Goal: Task Accomplishment & Management: Complete application form

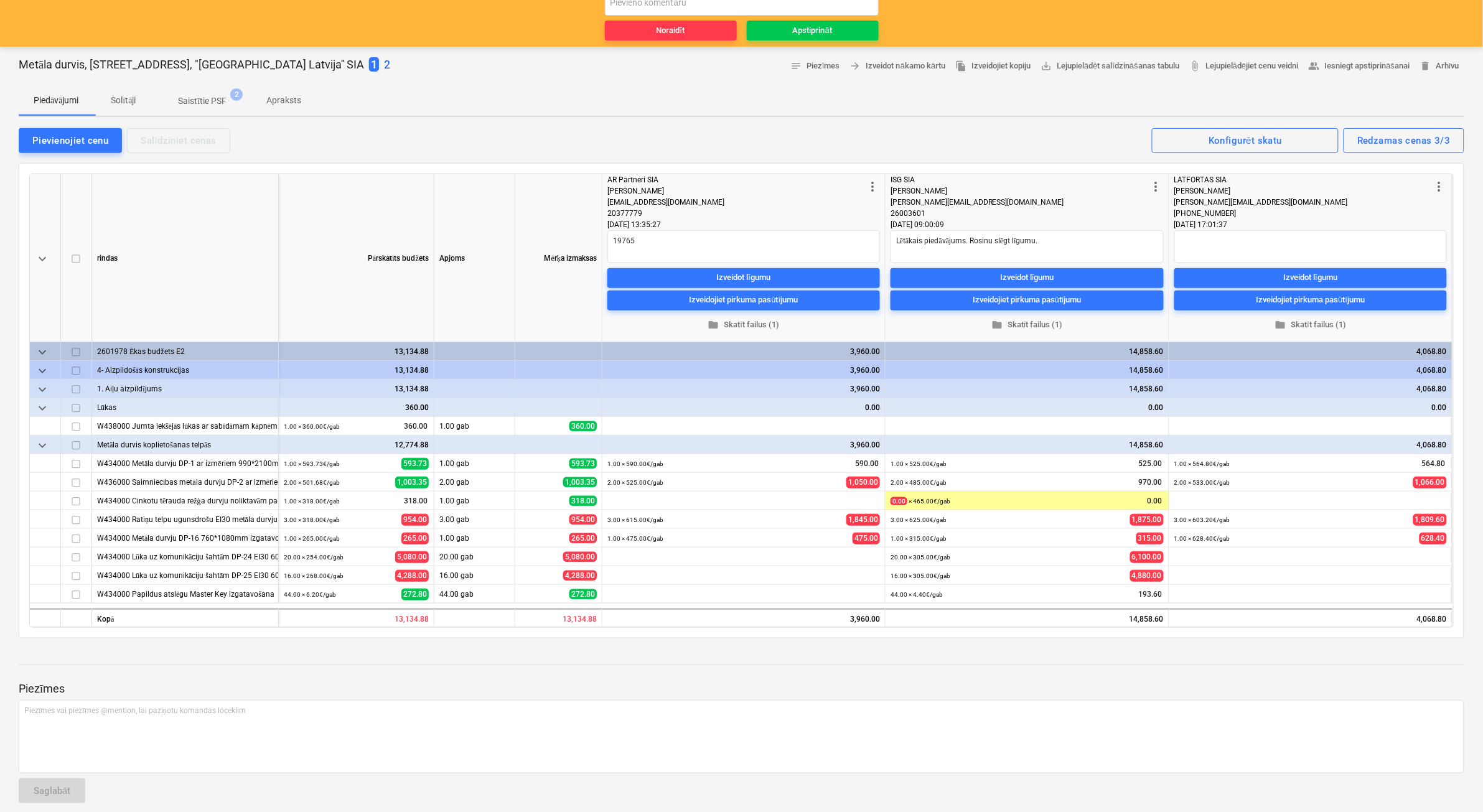
scroll to position [133, 0]
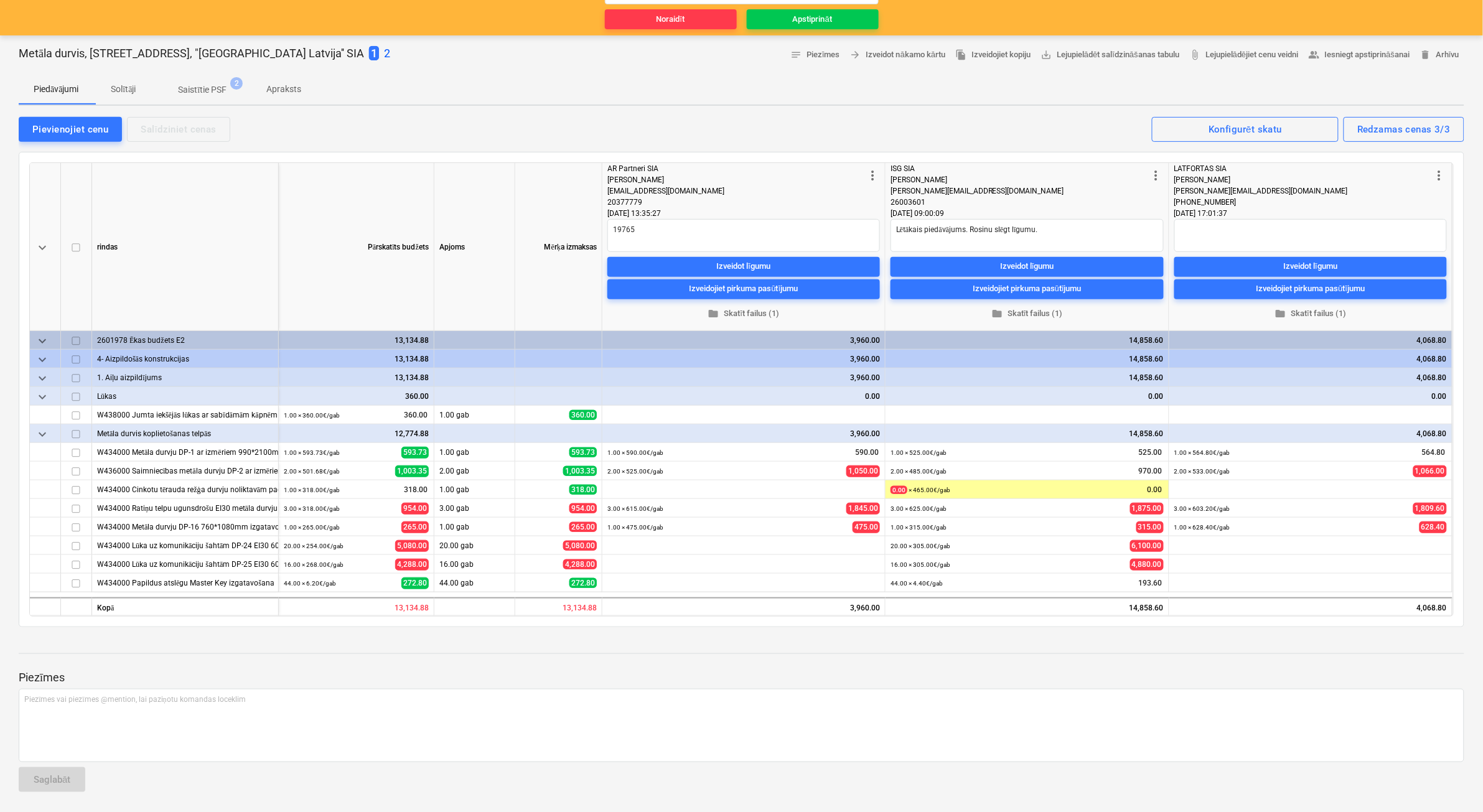
click at [200, 91] on p "Saistītie PSF" at bounding box center [202, 89] width 49 height 13
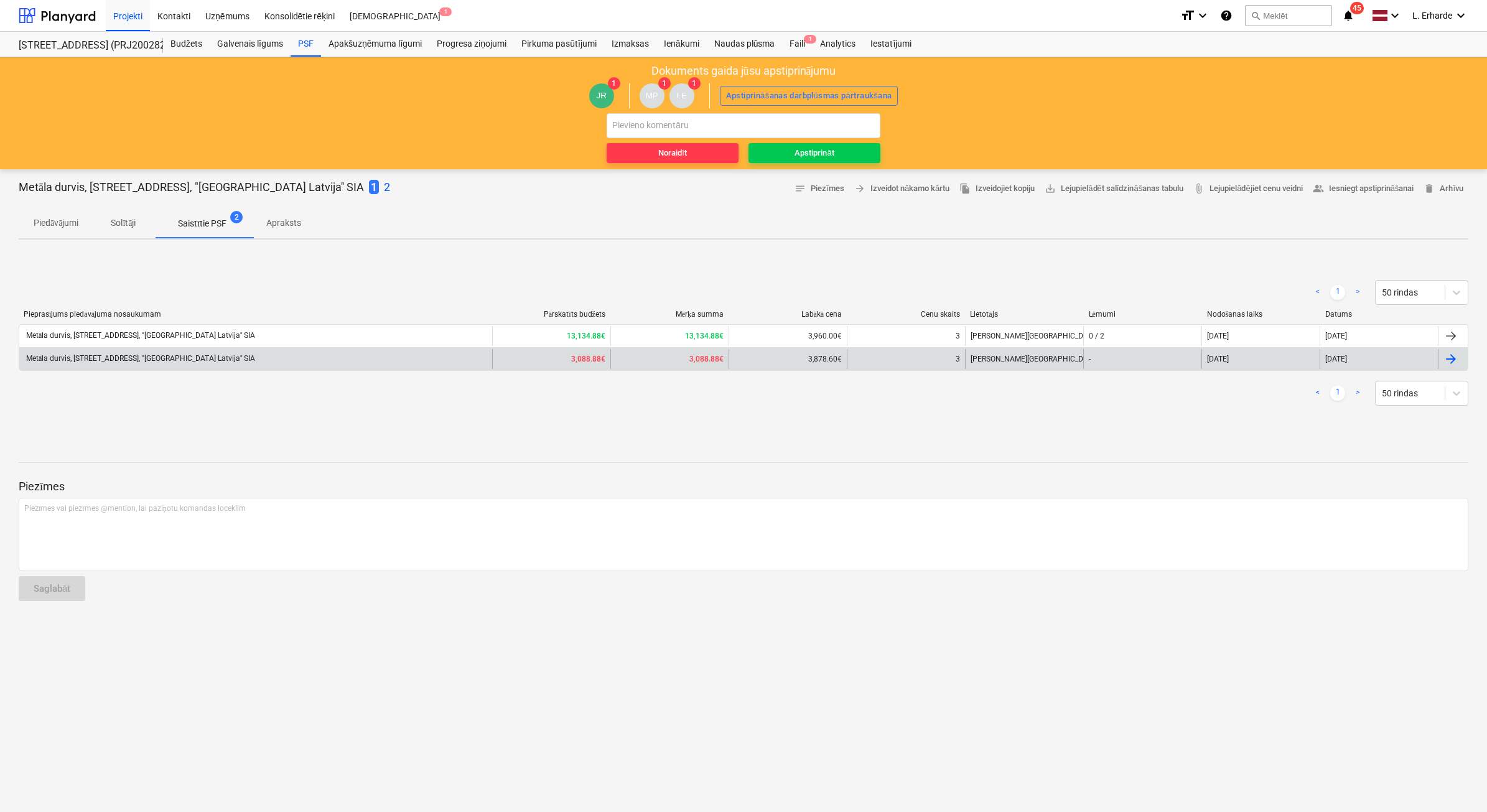
click at [175, 356] on div "Metāla durvis, Stendes iela 8, "Bonava Latvija'' SIA" at bounding box center [140, 359] width 231 height 9
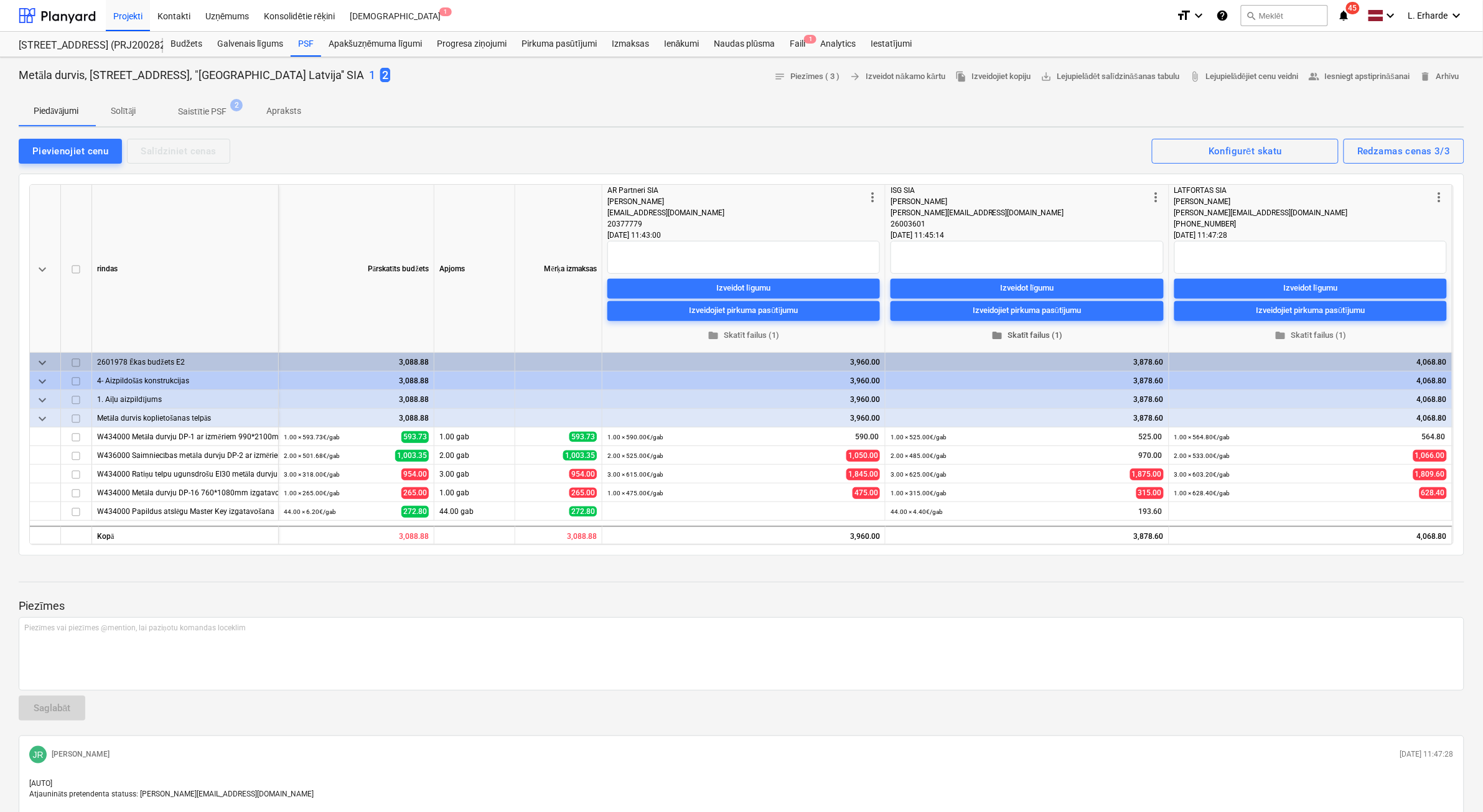
click at [989, 331] on span "folder Skatīt failus (1)" at bounding box center [1027, 335] width 263 height 14
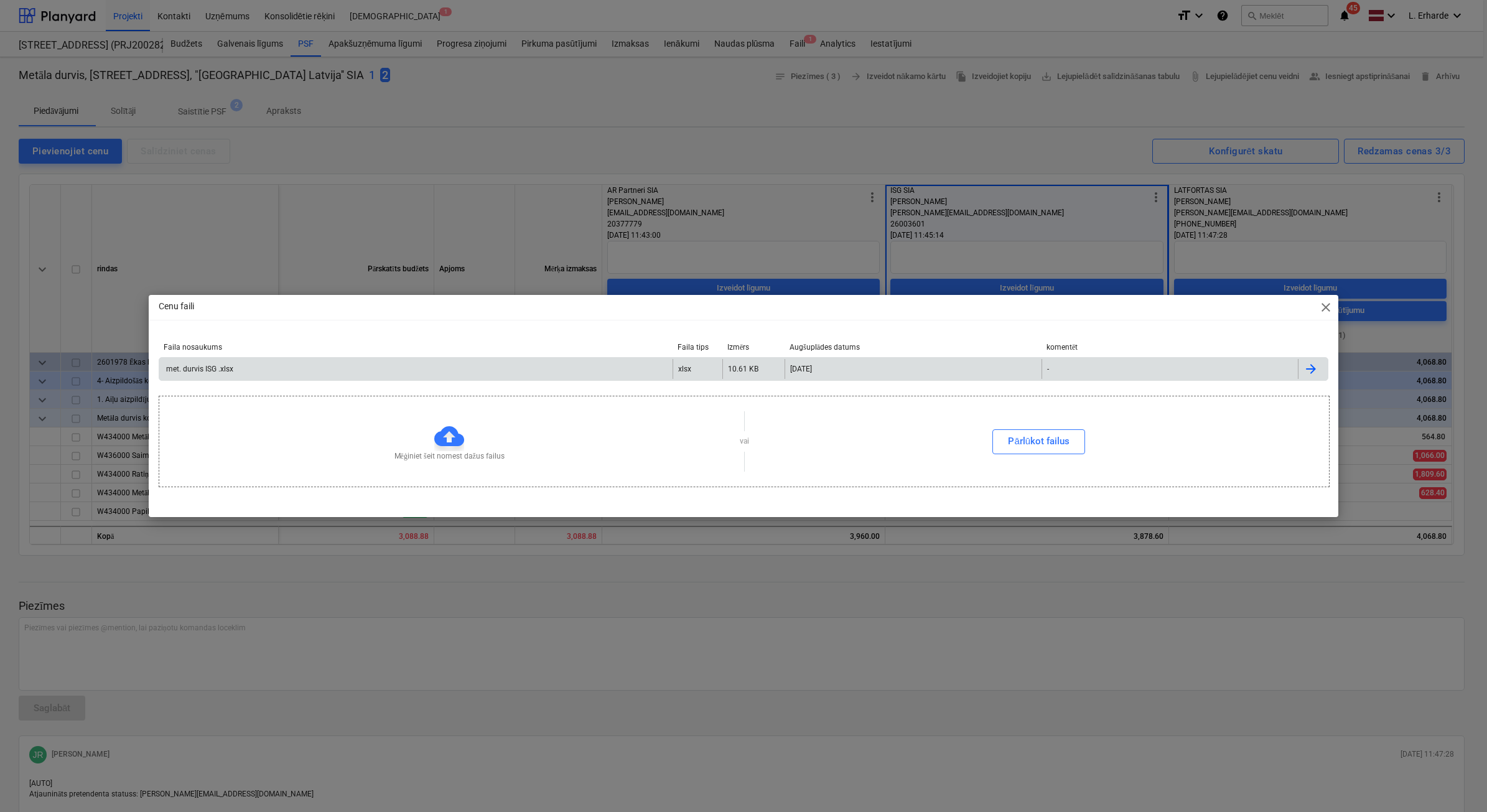
click at [317, 370] on div "met. durvis ISG .xlsx" at bounding box center [416, 369] width 513 height 20
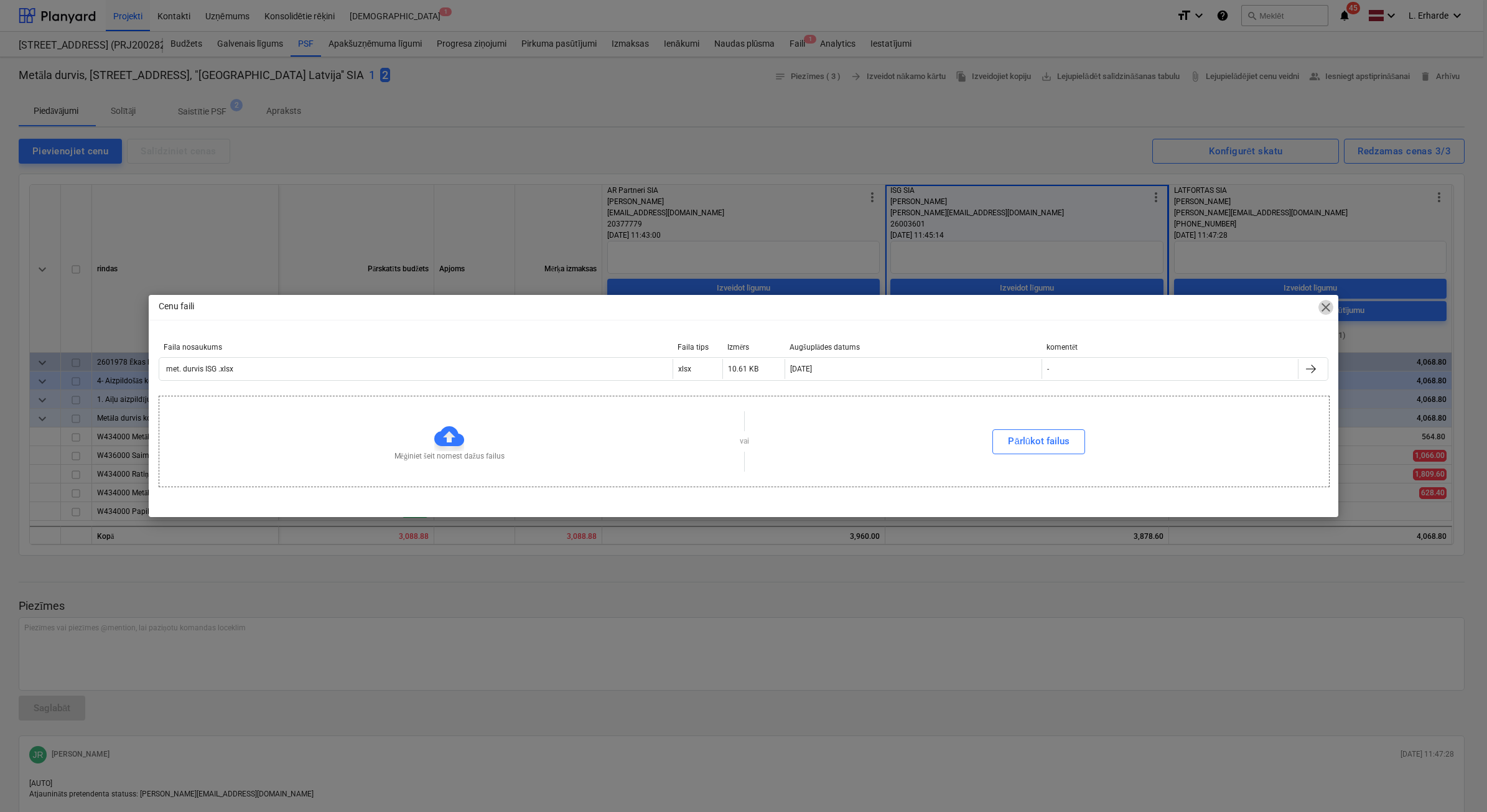
drag, startPoint x: 1327, startPoint y: 311, endPoint x: 1461, endPoint y: 324, distance: 134.6
click at [989, 311] on span "close" at bounding box center [1326, 307] width 15 height 15
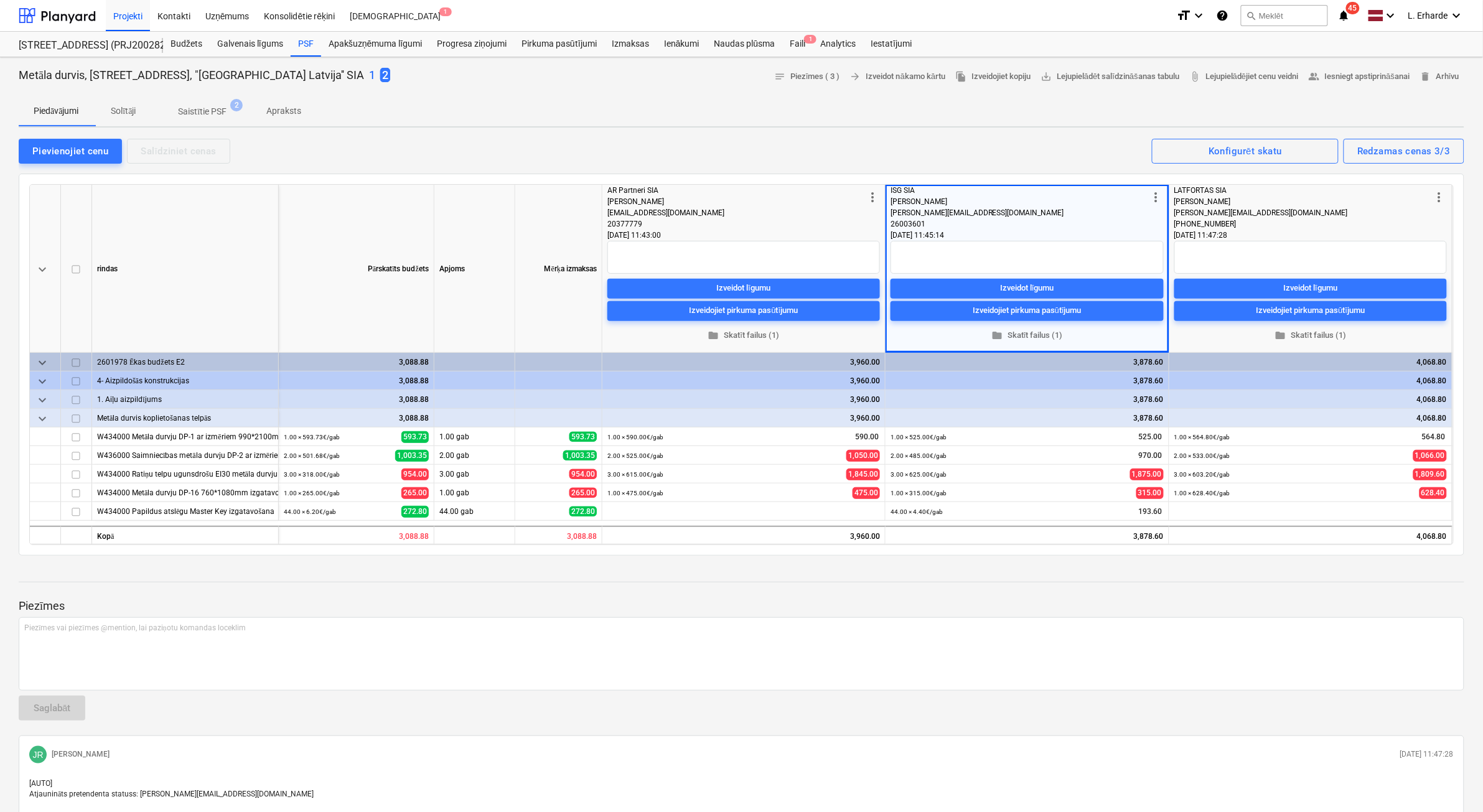
click at [310, 111] on span "Apraksts" at bounding box center [284, 111] width 65 height 21
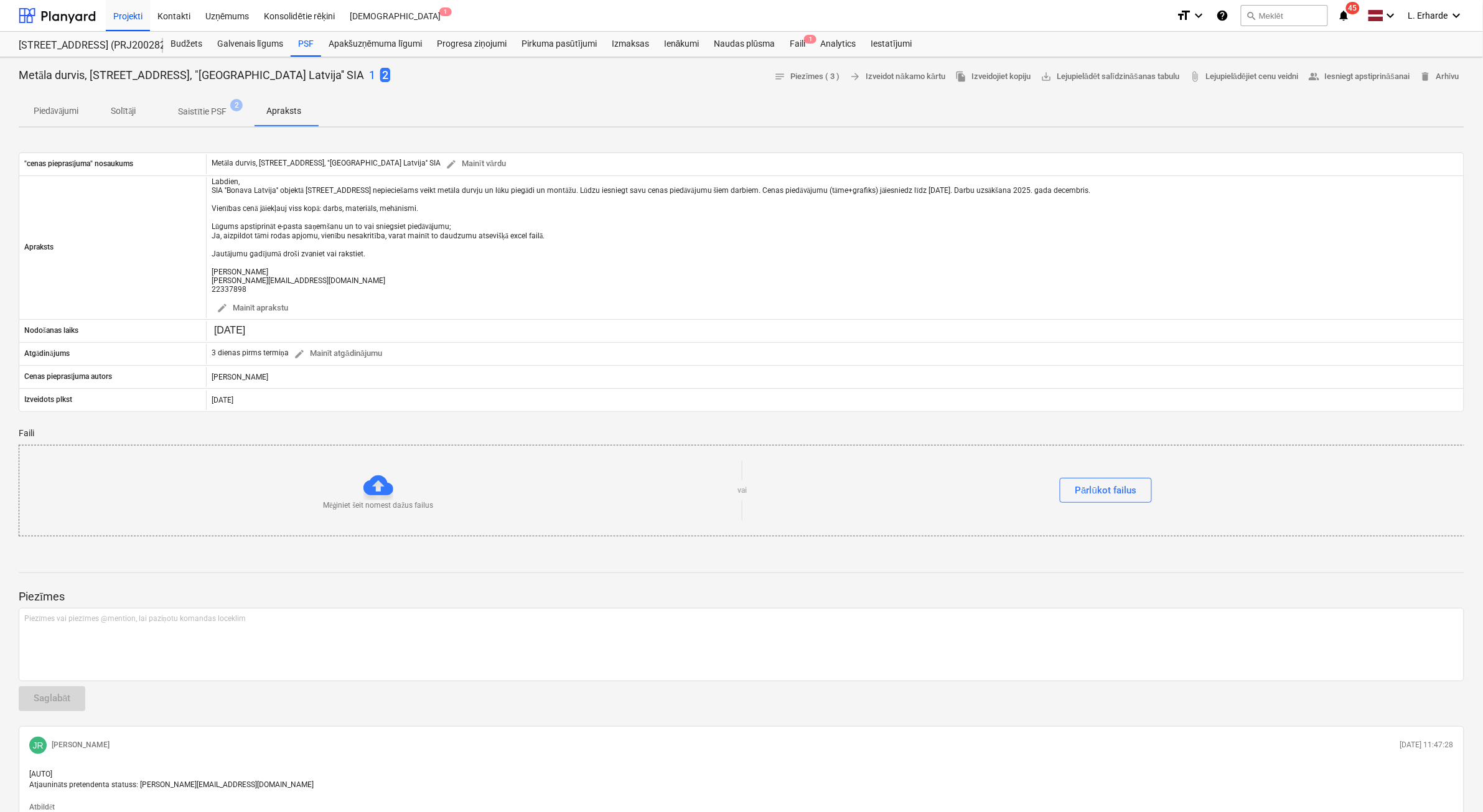
click at [133, 107] on p "Solītāji" at bounding box center [123, 111] width 30 height 13
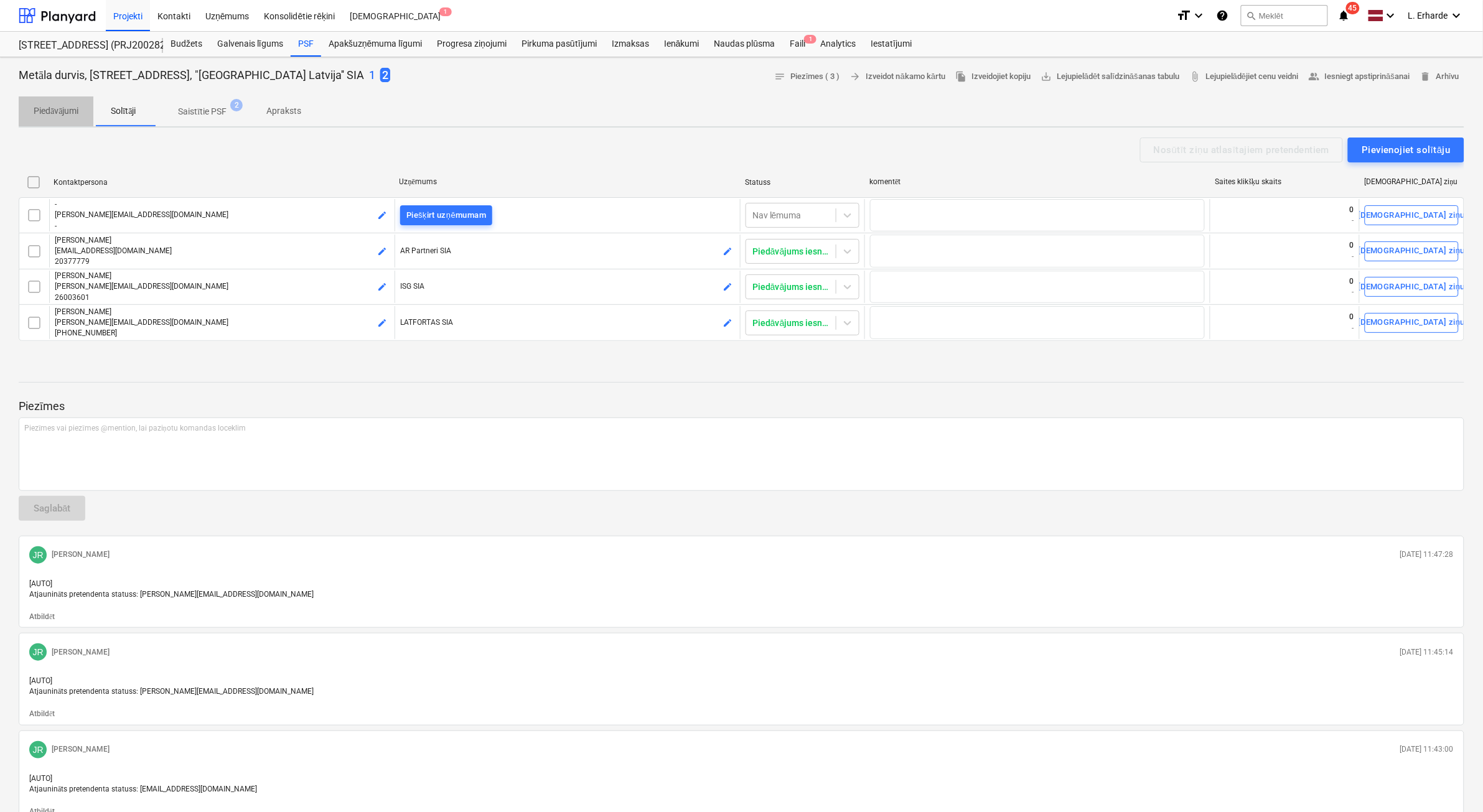
click at [57, 106] on p "Piedāvājumi" at bounding box center [56, 111] width 45 height 13
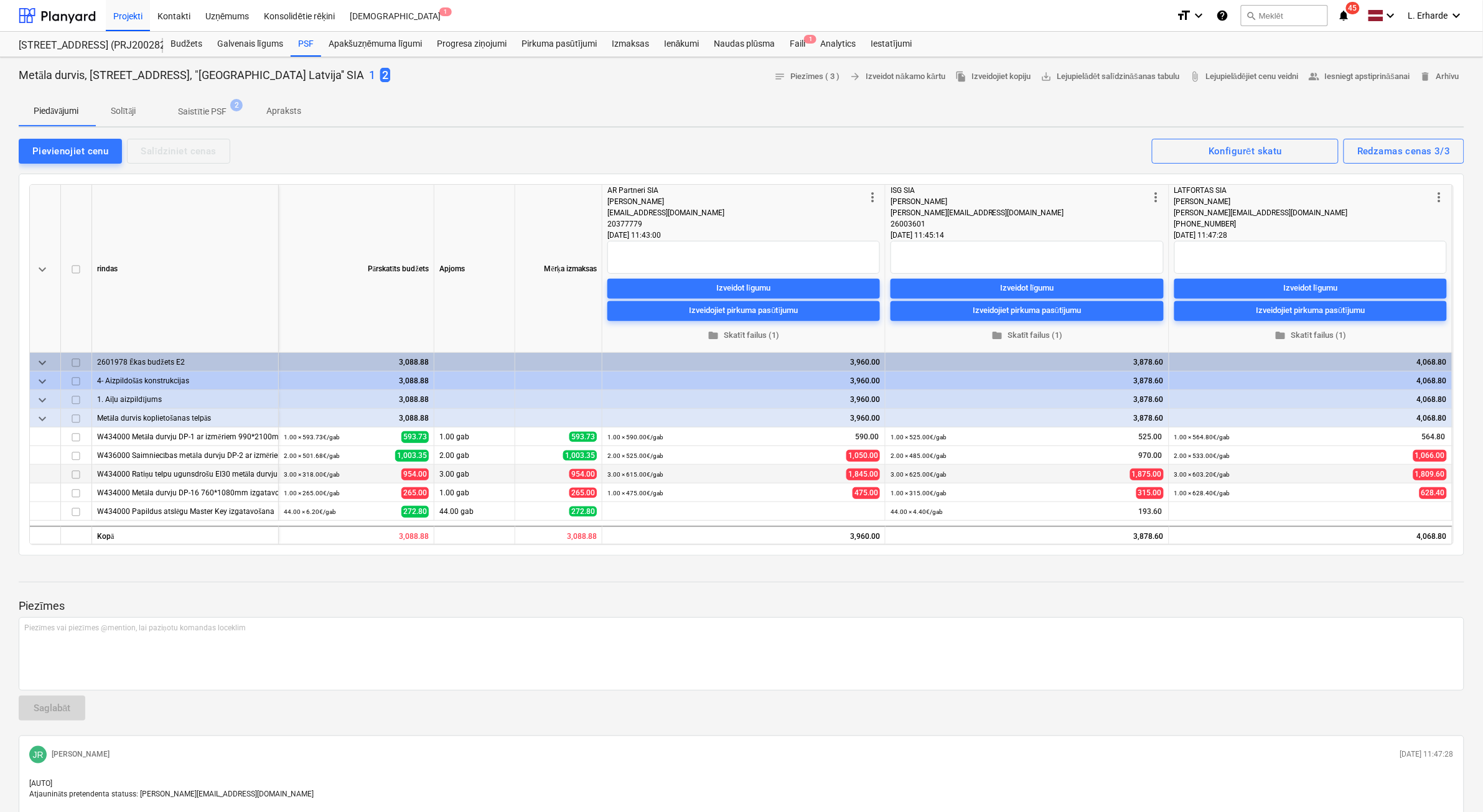
click at [252, 475] on div "W434000 Ratiņu telpu ugunsdrošu EI30 metāla durvju DP-15 810*2100mm izgatavošan…" at bounding box center [185, 474] width 176 height 18
drag, startPoint x: 215, startPoint y: 476, endPoint x: 337, endPoint y: 471, distance: 122.1
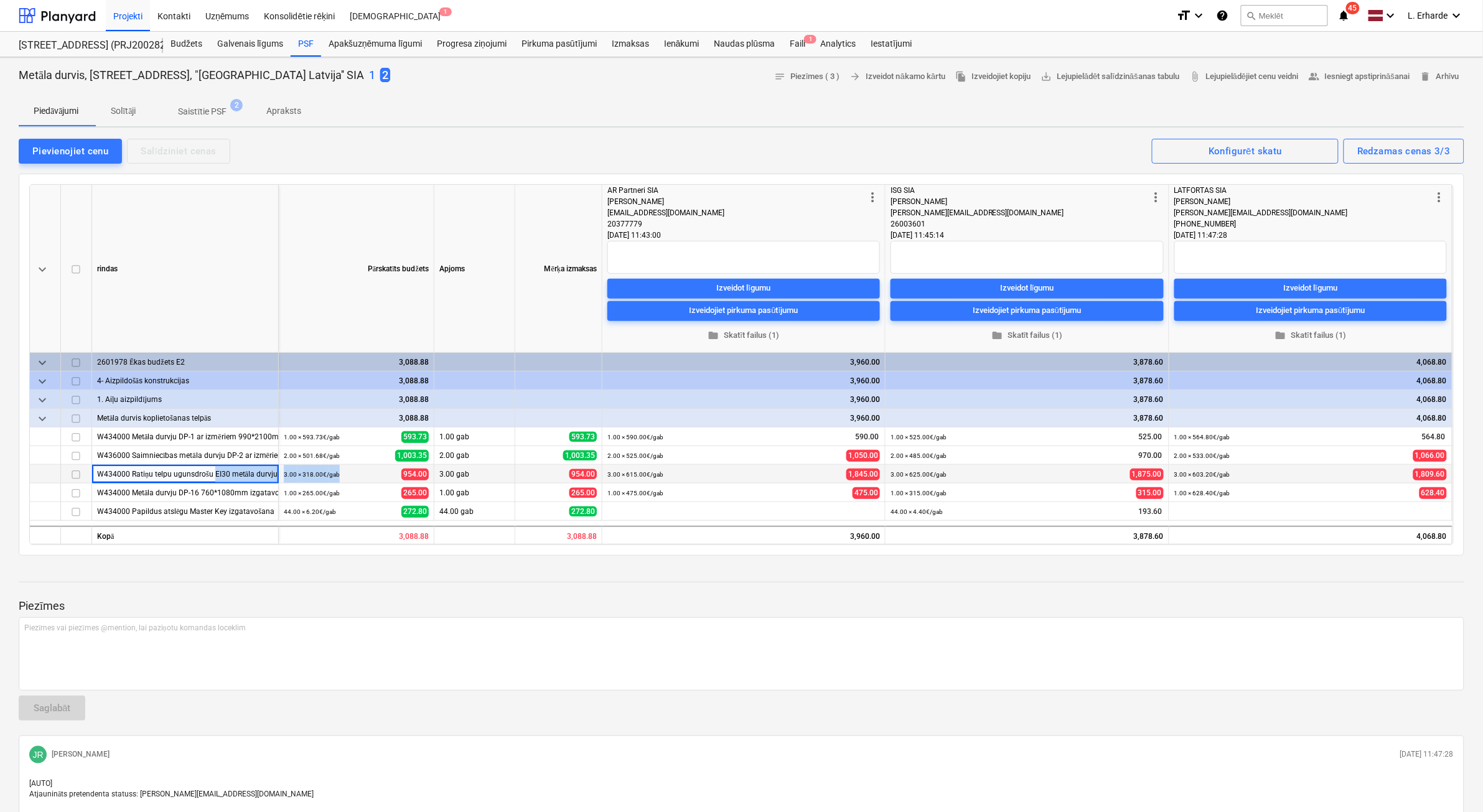
click at [0, 0] on div "W434000 Ratiņu telpu ugunsdrošu EI30 metāla durvju DP-15 810*2100mm izgatavošan…" at bounding box center [0, 0] width 0 height 0
drag, startPoint x: 337, startPoint y: 471, endPoint x: 215, endPoint y: 488, distance: 123.2
click at [215, 488] on div "W434000 Metāla durvju DP-16 760*1080mm izgatavošana un montāža." at bounding box center [185, 492] width 176 height 18
click at [223, 473] on div "W434000 Ratiņu telpu ugunsdrošu EI30 metāla durvju DP-15 810*2100mm izgatavošan…" at bounding box center [185, 474] width 176 height 18
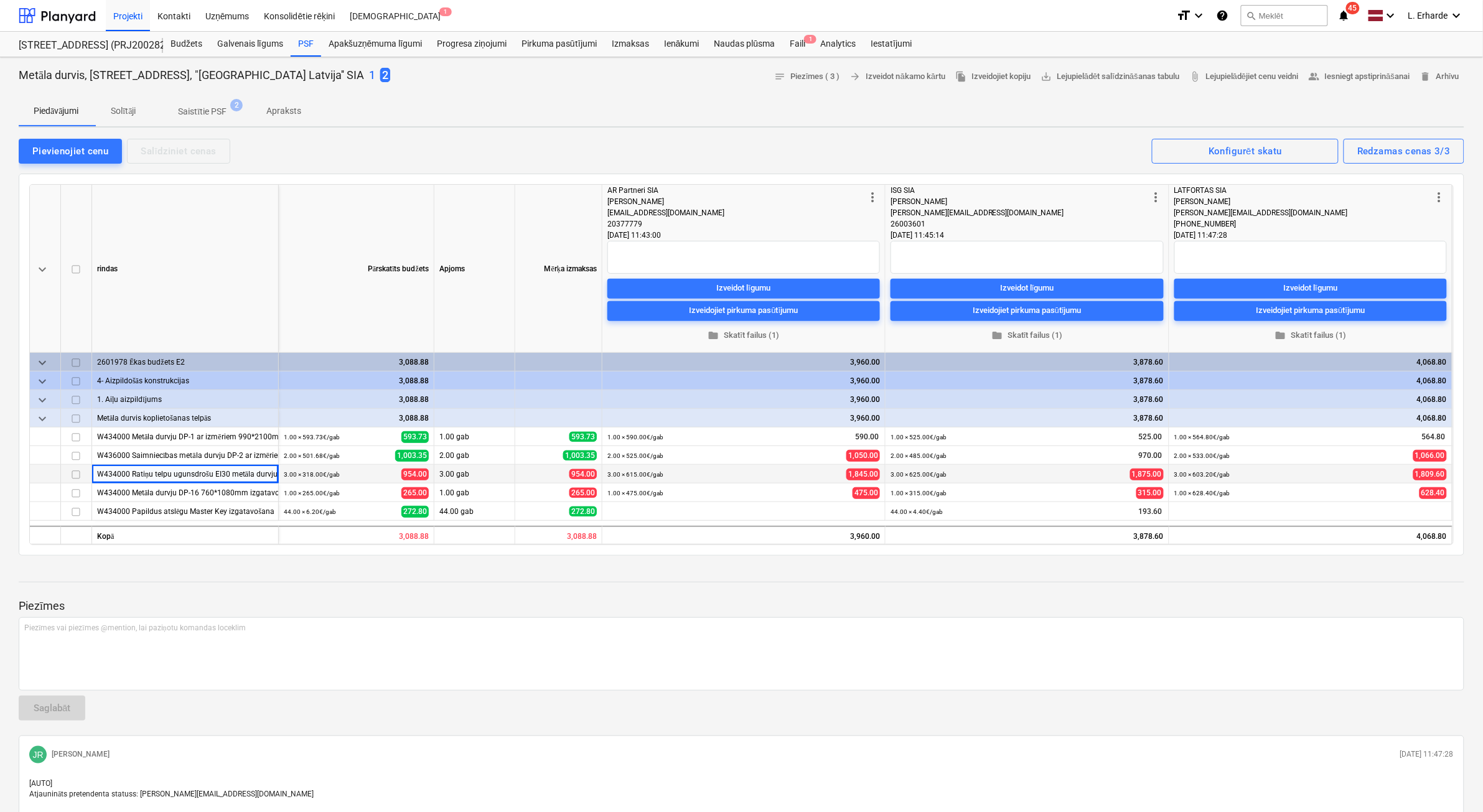
drag, startPoint x: 223, startPoint y: 473, endPoint x: 122, endPoint y: 477, distance: 101.1
click at [122, 477] on div "W434000 Ratiņu telpu ugunsdrošu EI30 metāla durvju DP-15 810*2100mm izgatavošan…" at bounding box center [185, 474] width 176 height 18
click at [238, 490] on div "W434000 Metāla durvju DP-16 760*1080mm izgatavošana un montāža." at bounding box center [185, 492] width 176 height 18
click at [197, 500] on div "W434000 Papildus atslēgu Master Key izgatavošana" at bounding box center [185, 511] width 176 height 18
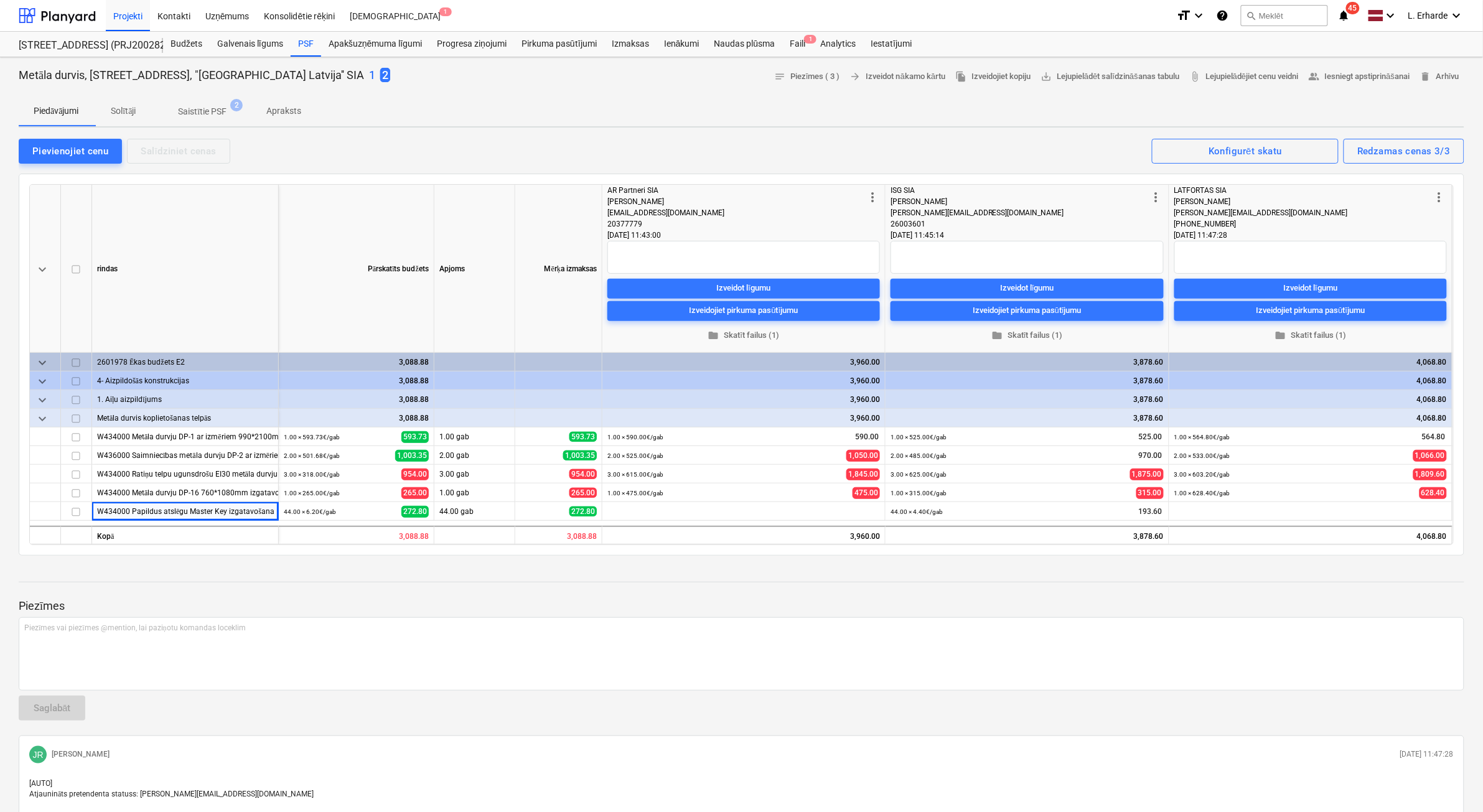
click at [369, 78] on p "1" at bounding box center [371, 75] width 6 height 15
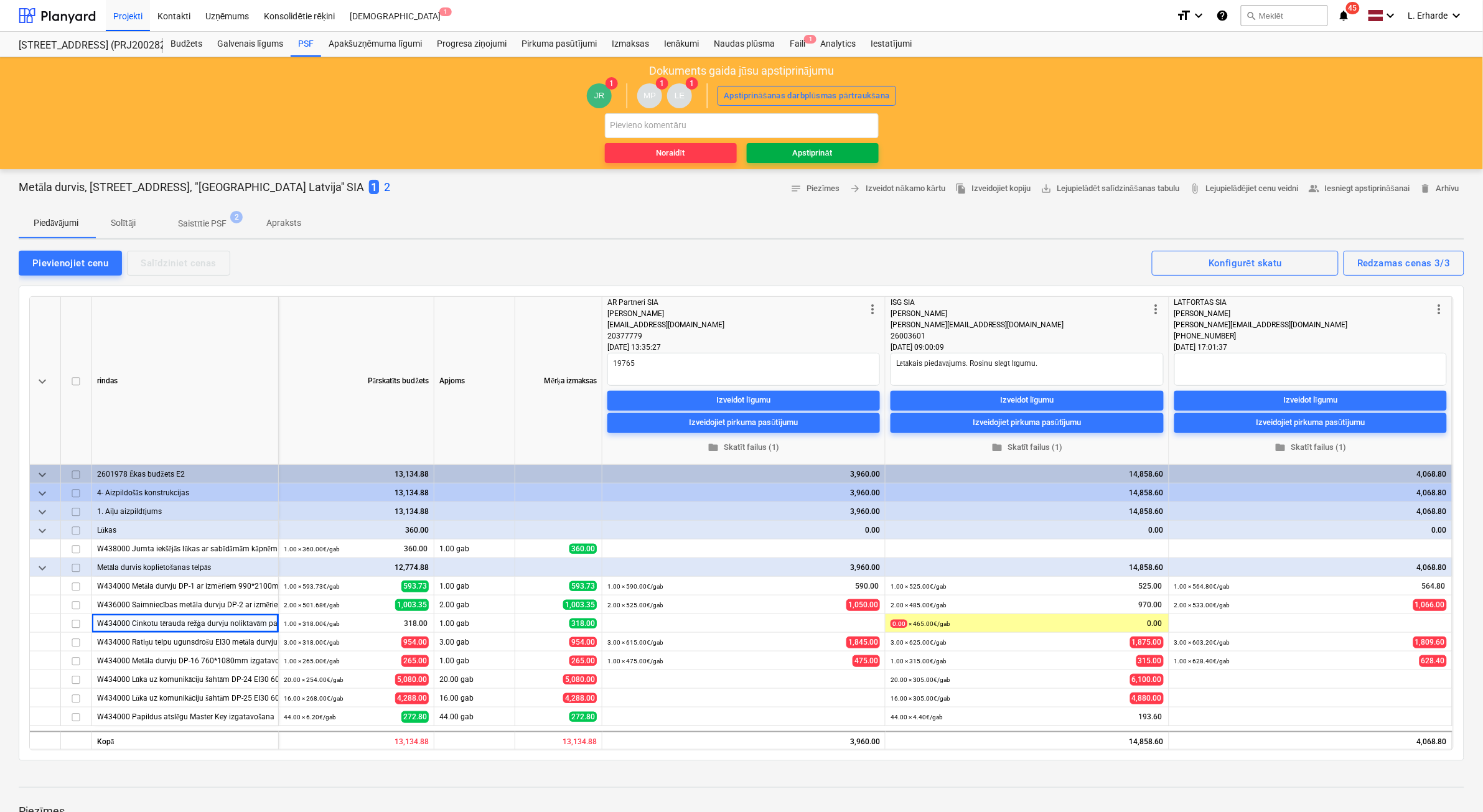
click at [825, 153] on div "Apstiprināt" at bounding box center [811, 153] width 39 height 14
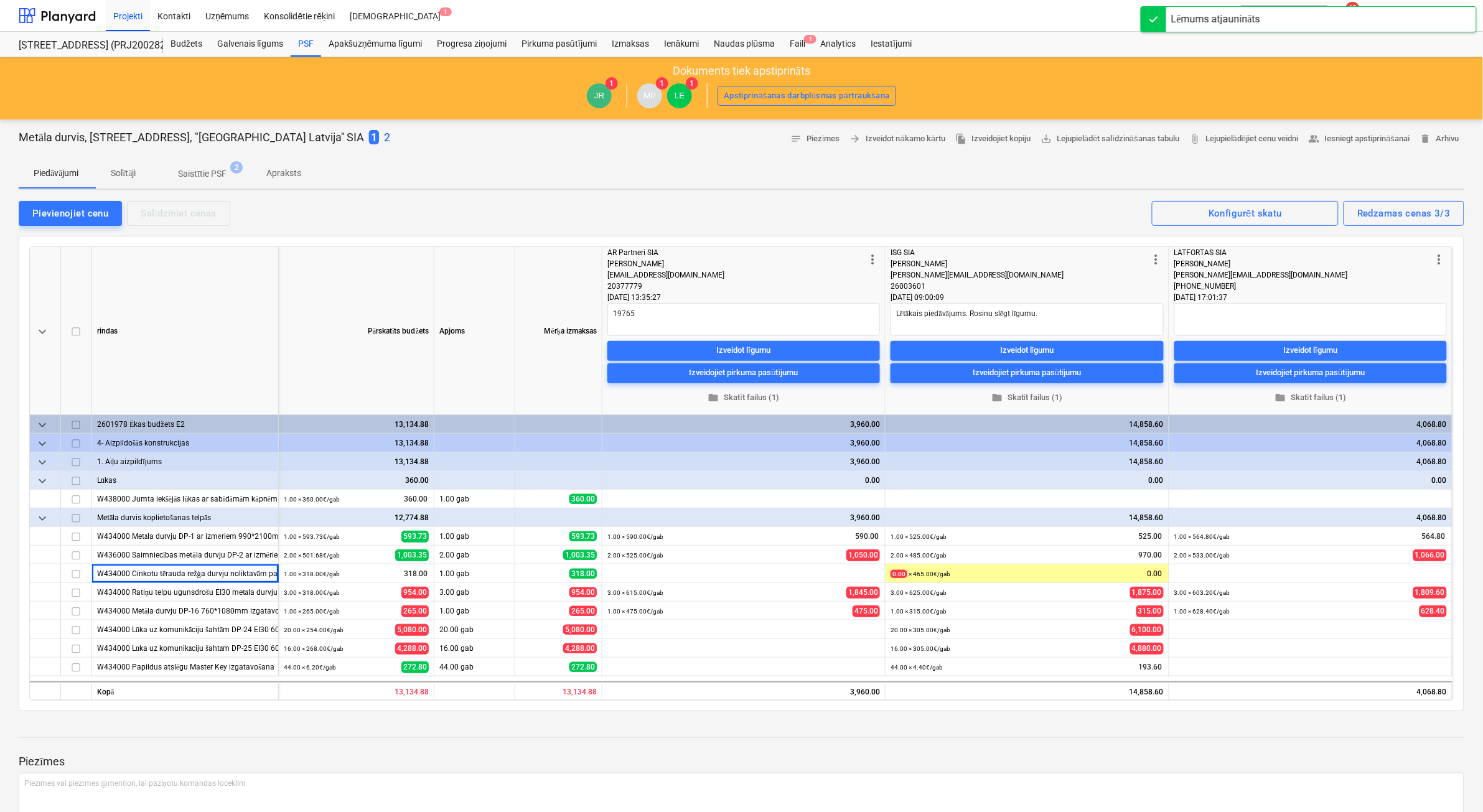
type textarea "x"
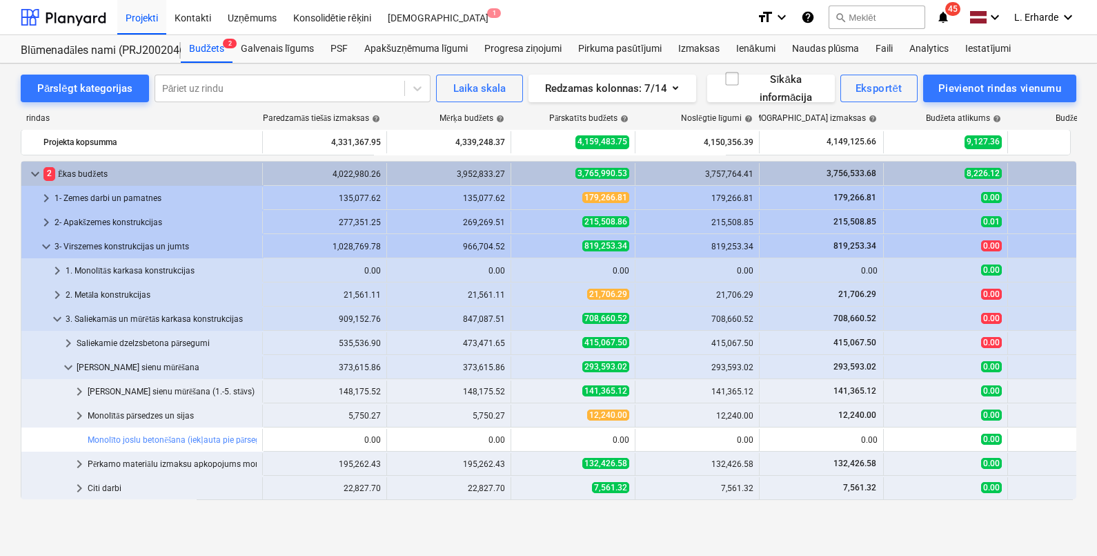
click at [674, 525] on div "Pārslēgt kategorijas Pāriet uz rindu Laika skala Redzamas kolonnas : 7/14 Sīkāk…" at bounding box center [548, 294] width 1097 height 463
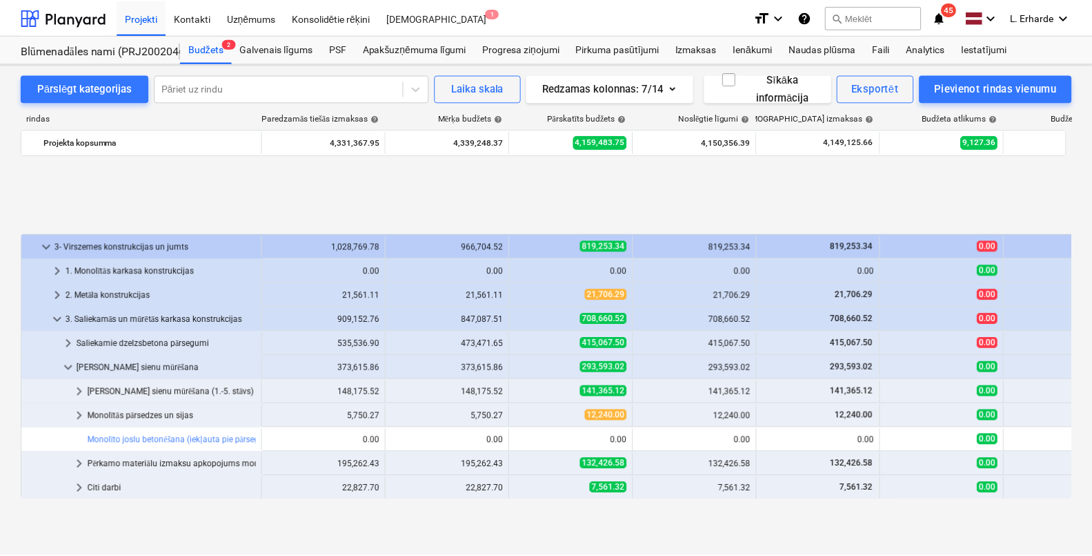
scroll to position [242, 0]
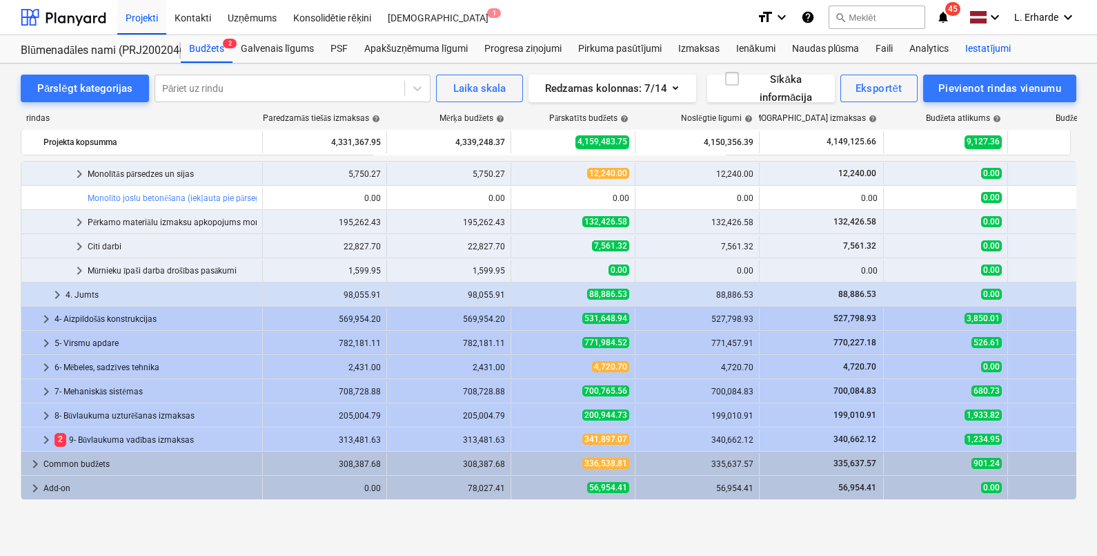
click at [998, 50] on div "Iestatījumi" at bounding box center [988, 49] width 62 height 28
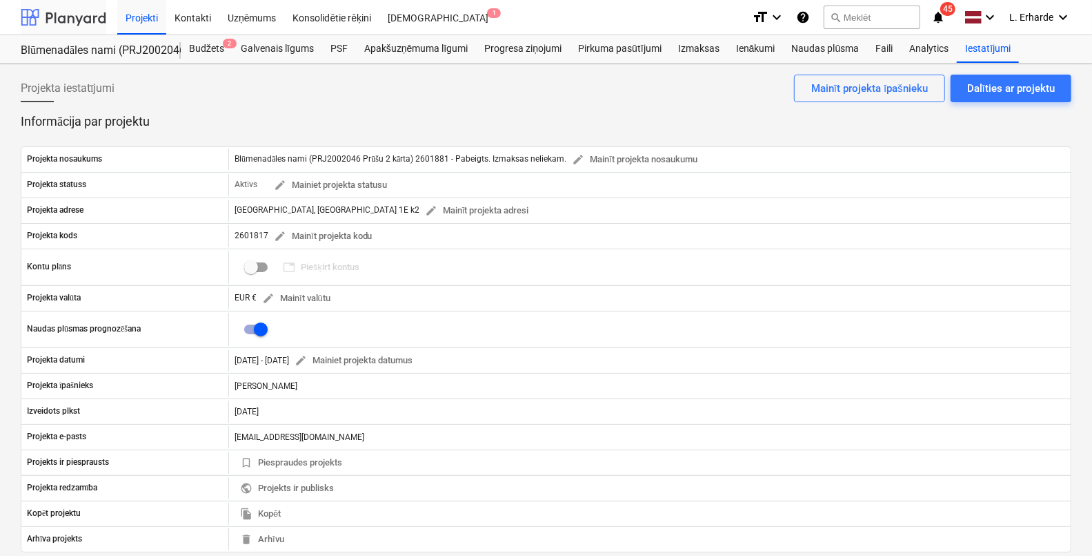
drag, startPoint x: 46, startPoint y: 3, endPoint x: 52, endPoint y: 12, distance: 10.9
click at [46, 3] on div at bounding box center [64, 17] width 86 height 35
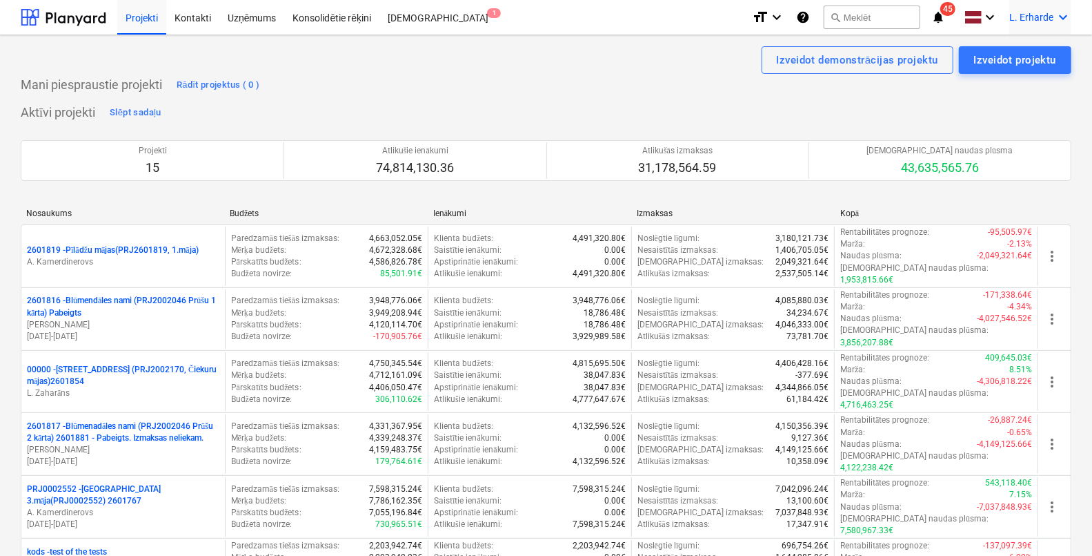
click at [1068, 17] on icon "keyboard_arrow_down" at bounding box center [1063, 17] width 17 height 17
click at [1030, 52] on div "Iestatījumi" at bounding box center [1030, 54] width 83 height 23
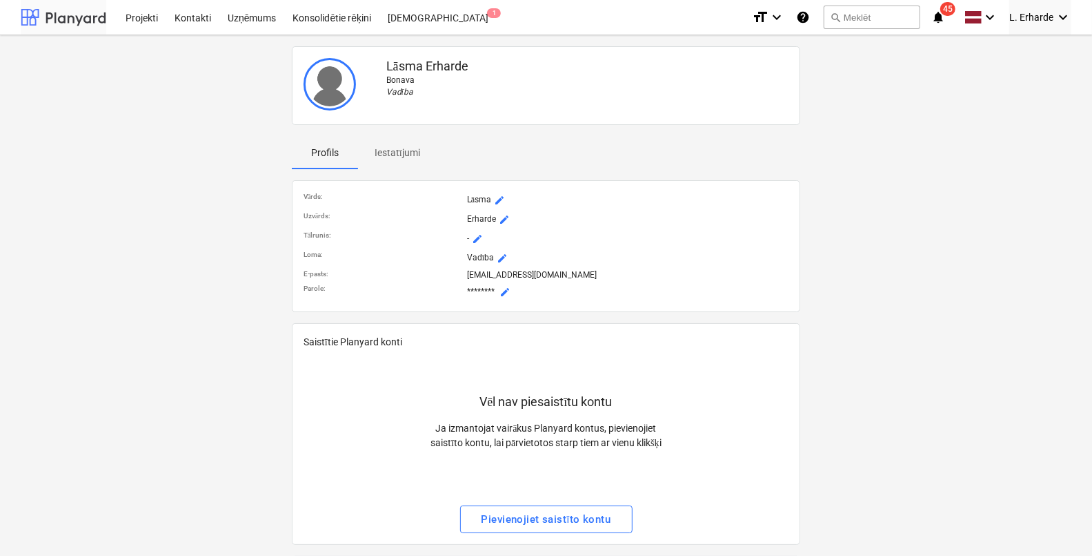
click at [82, 14] on div at bounding box center [64, 17] width 86 height 35
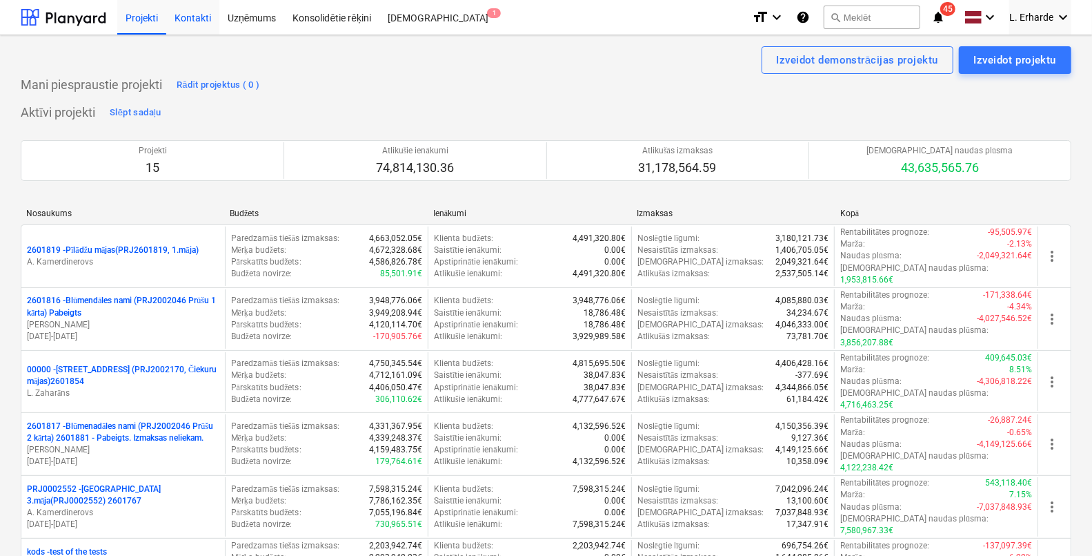
click at [184, 21] on div "Kontakti" at bounding box center [192, 16] width 53 height 35
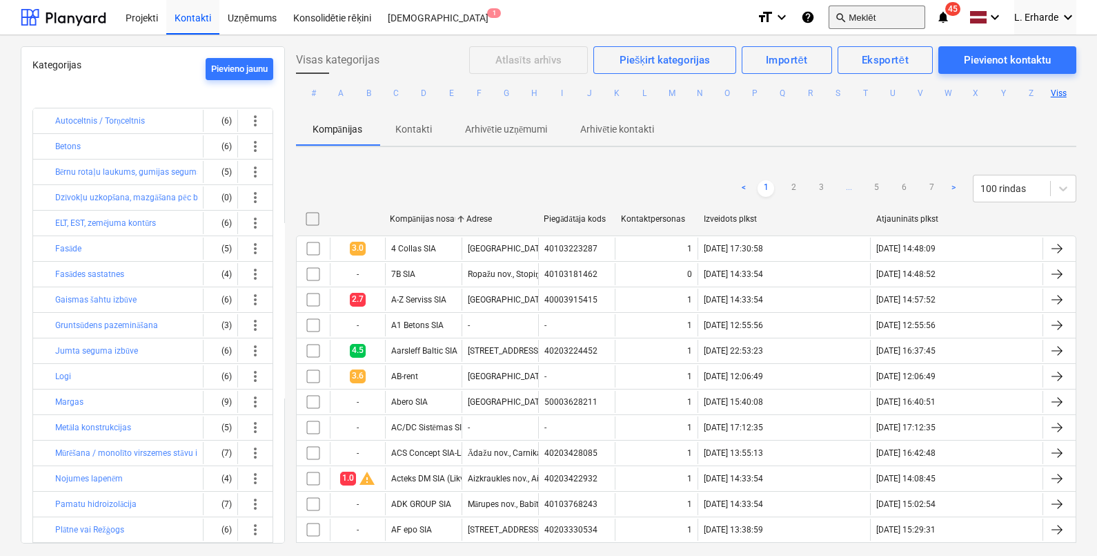
click at [894, 16] on button "search Meklēt" at bounding box center [877, 17] width 97 height 23
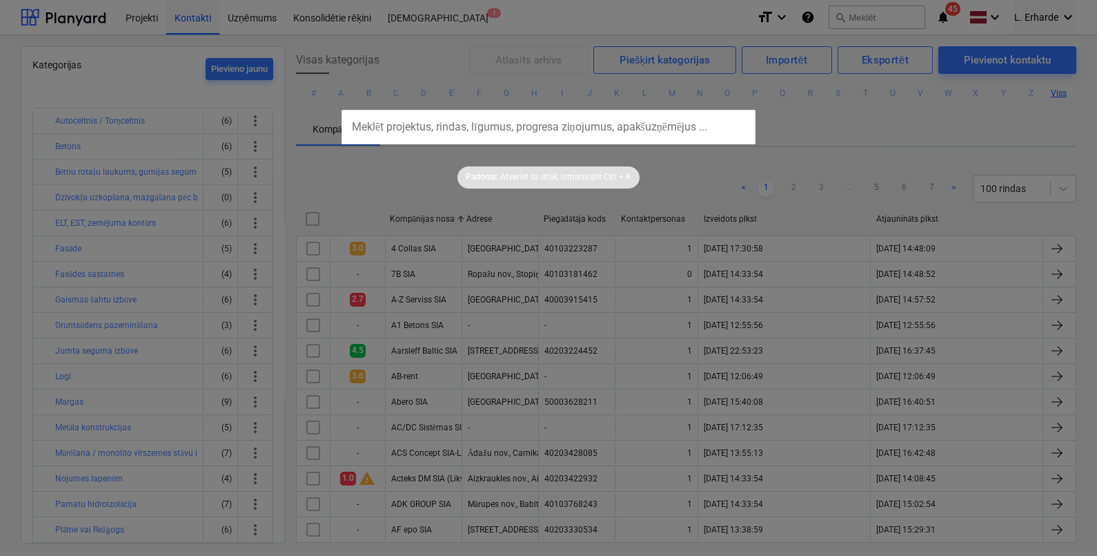
click at [838, 182] on div "Padoms: Atveriet to ātrāk, izmantojot Ctrl + K" at bounding box center [548, 166] width 1097 height 44
click at [821, 106] on div at bounding box center [548, 278] width 1097 height 556
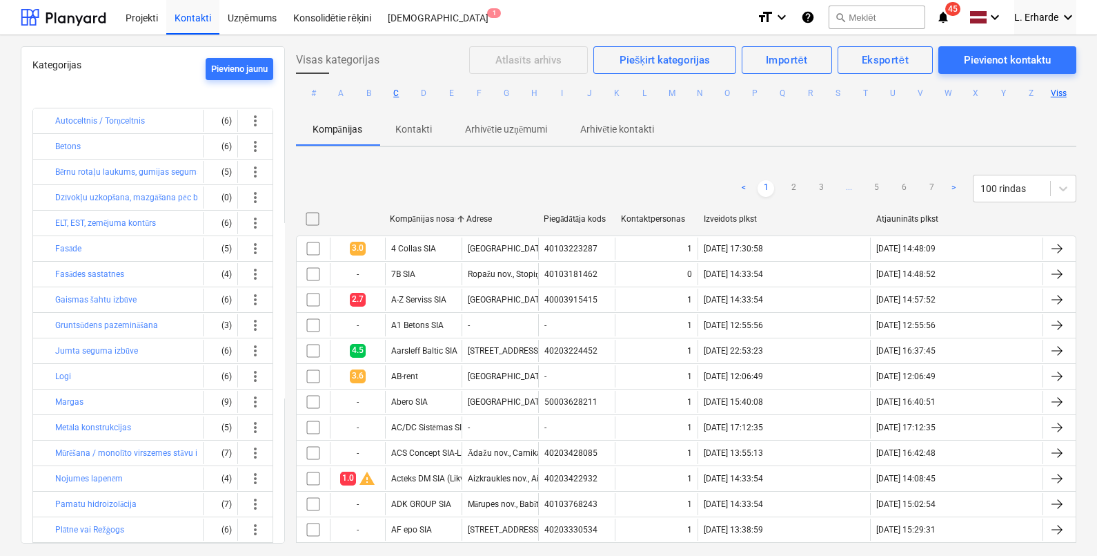
click at [393, 95] on button "C" at bounding box center [396, 93] width 17 height 17
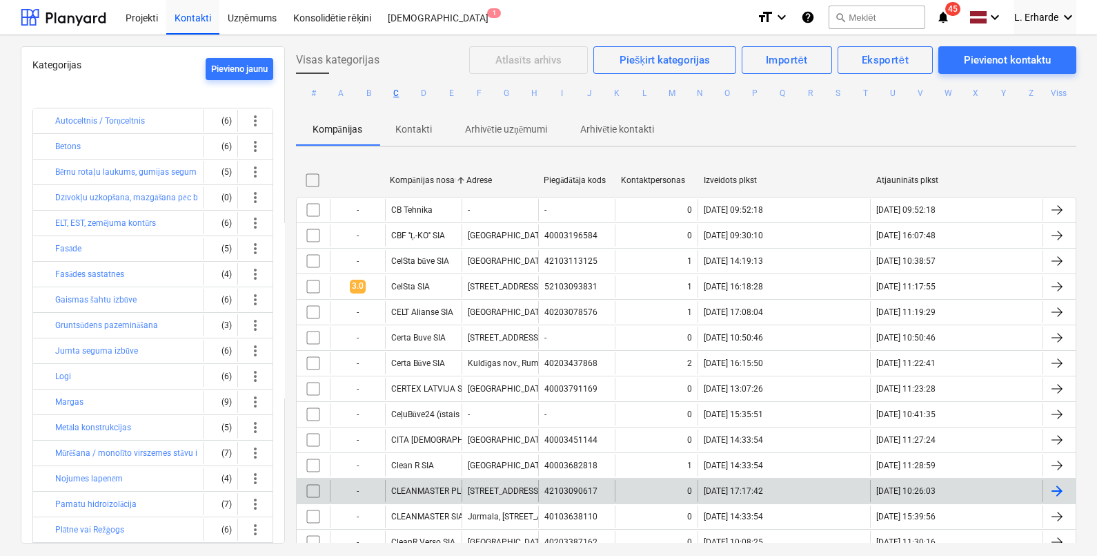
scroll to position [86, 0]
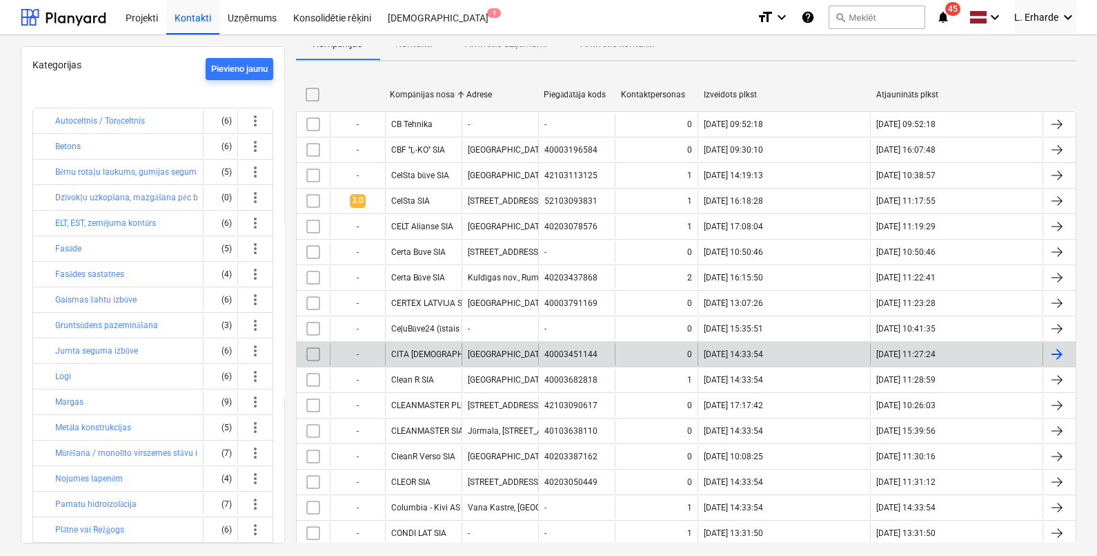
click at [444, 345] on div "CITA [DEMOGRAPHIC_DATA] SIA" at bounding box center [423, 354] width 77 height 22
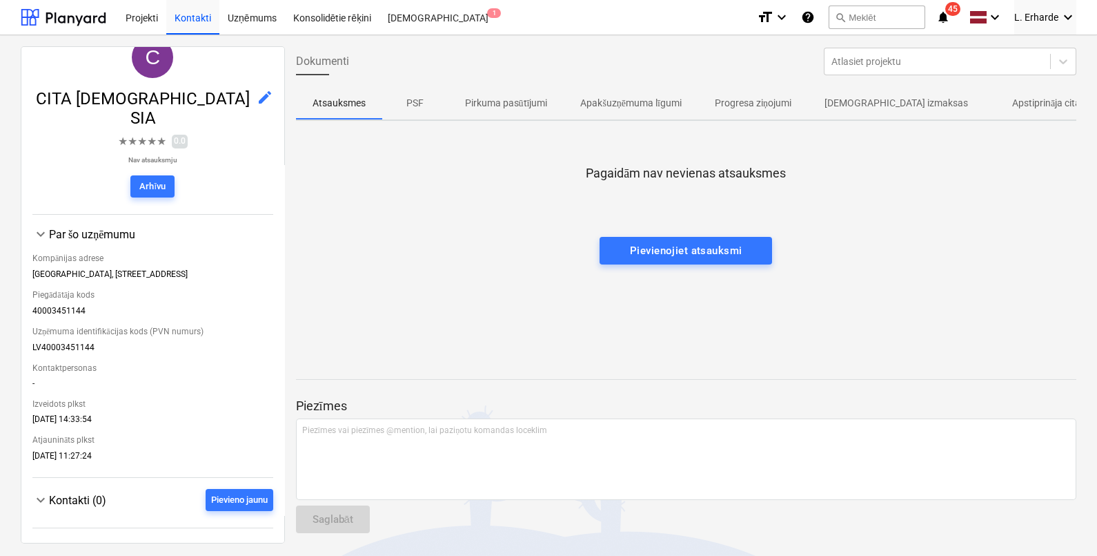
scroll to position [85, 0]
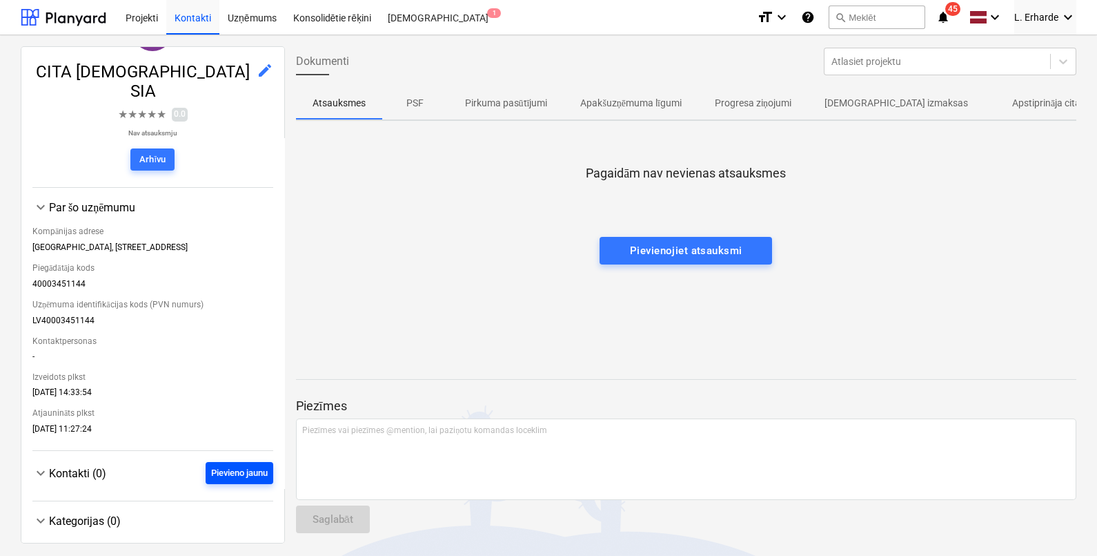
click at [230, 465] on div "Pievieno jaunu" at bounding box center [239, 473] width 57 height 16
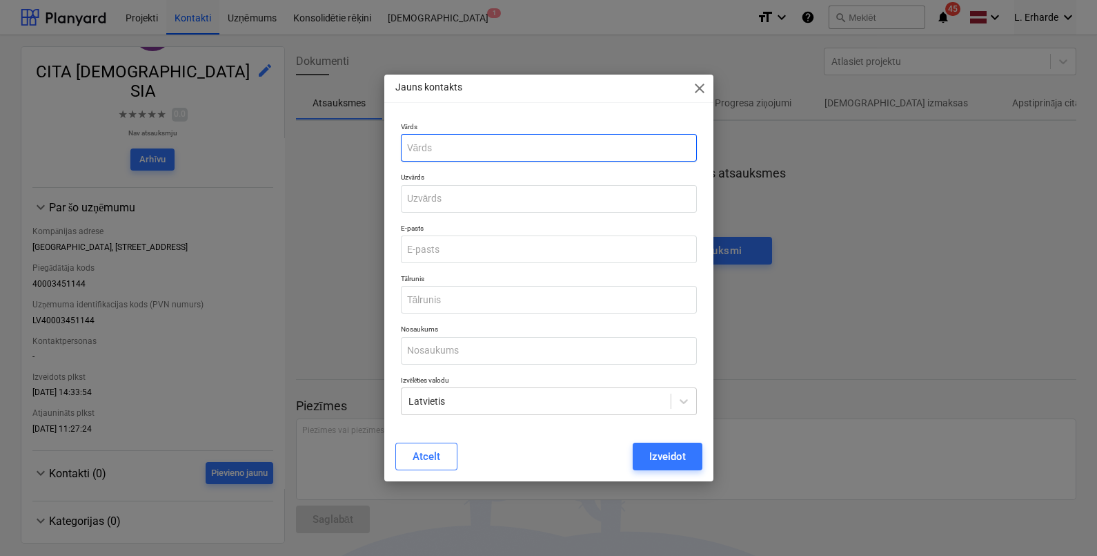
click at [491, 152] on input "text" at bounding box center [549, 148] width 296 height 28
click at [447, 150] on input "text" at bounding box center [549, 148] width 296 height 28
paste input "[PERSON_NAME]"
click at [449, 144] on input "[PERSON_NAME]" at bounding box center [549, 148] width 296 height 28
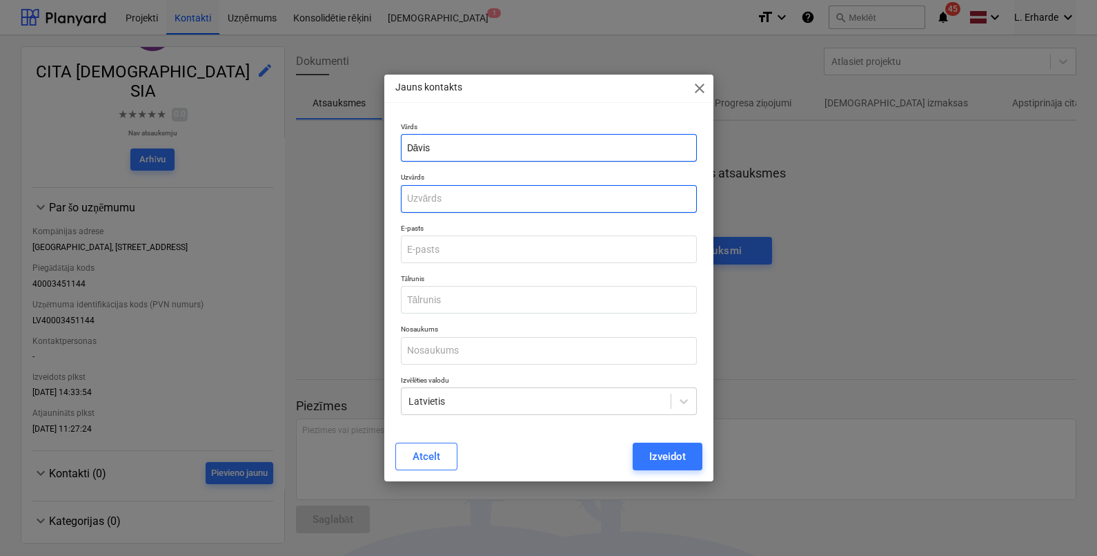
type input "Dāvis"
click at [449, 202] on input "text" at bounding box center [549, 199] width 296 height 28
paste input "[PERSON_NAME]"
type input "[PERSON_NAME]"
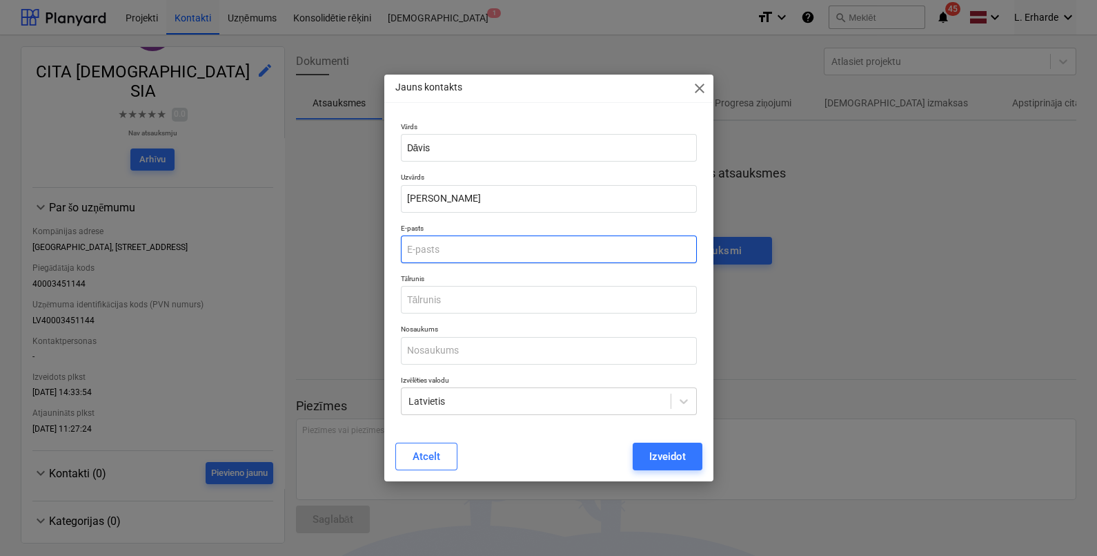
click at [492, 243] on input "email" at bounding box center [549, 249] width 296 height 28
paste input "[PERSON_NAME][EMAIL_ADDRESS][DOMAIN_NAME]"
type input "[PERSON_NAME][EMAIL_ADDRESS][DOMAIN_NAME]"
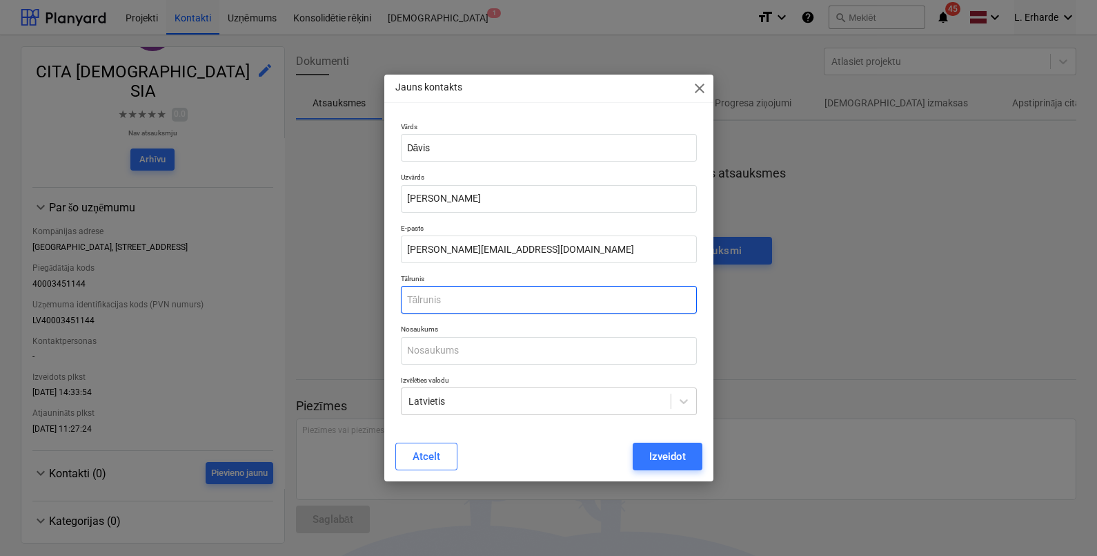
click at [481, 298] on input "text" at bounding box center [549, 300] width 296 height 28
paste input "[PHONE_NUMBER]"
type input "[PHONE_NUMBER]"
click at [498, 356] on input "text" at bounding box center [549, 351] width 296 height 28
paste input "Product manager"
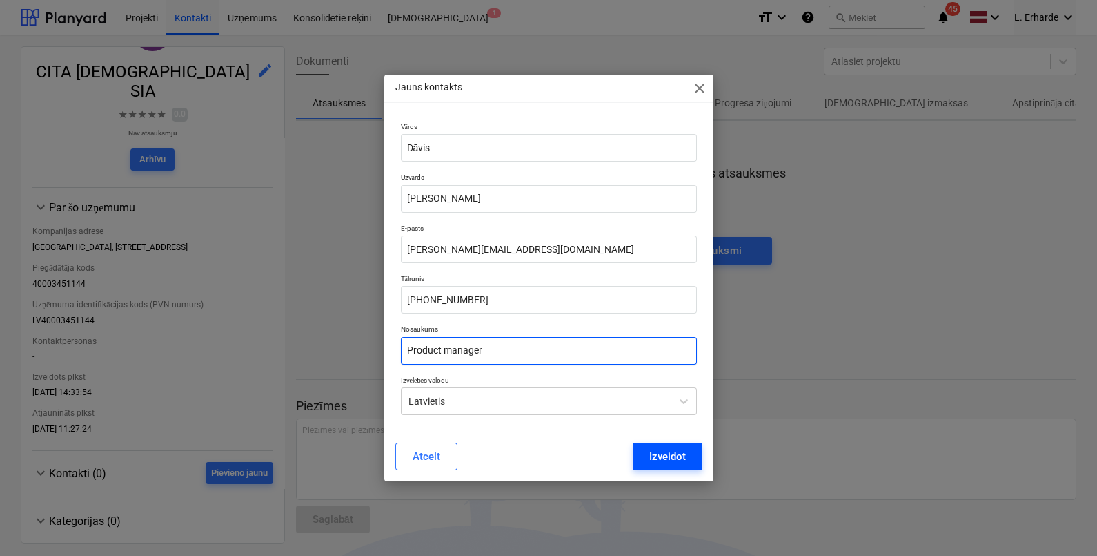
type input "Product manager"
click at [673, 459] on div "Izveidot" at bounding box center [667, 456] width 37 height 18
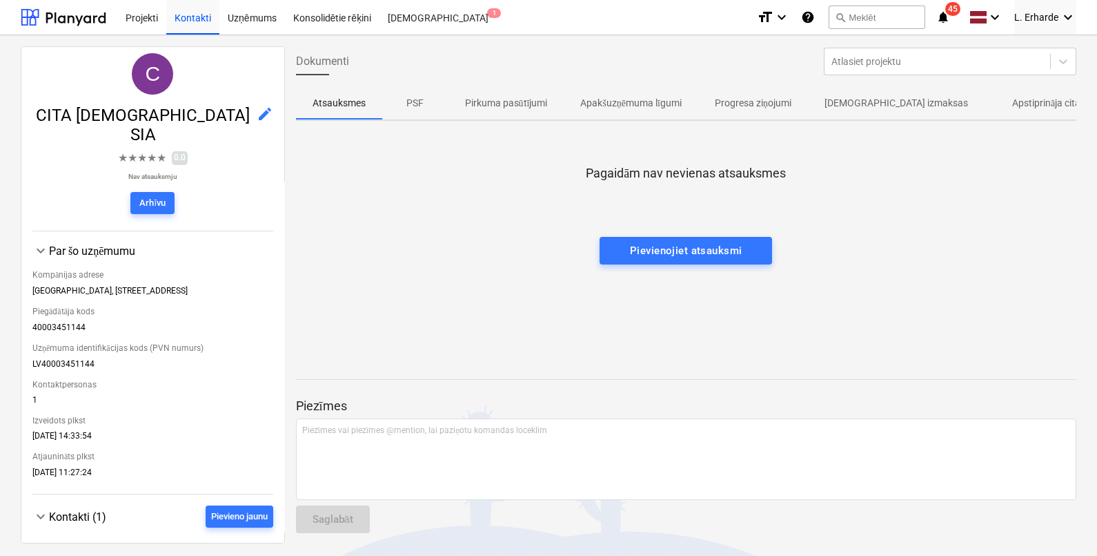
scroll to position [0, 0]
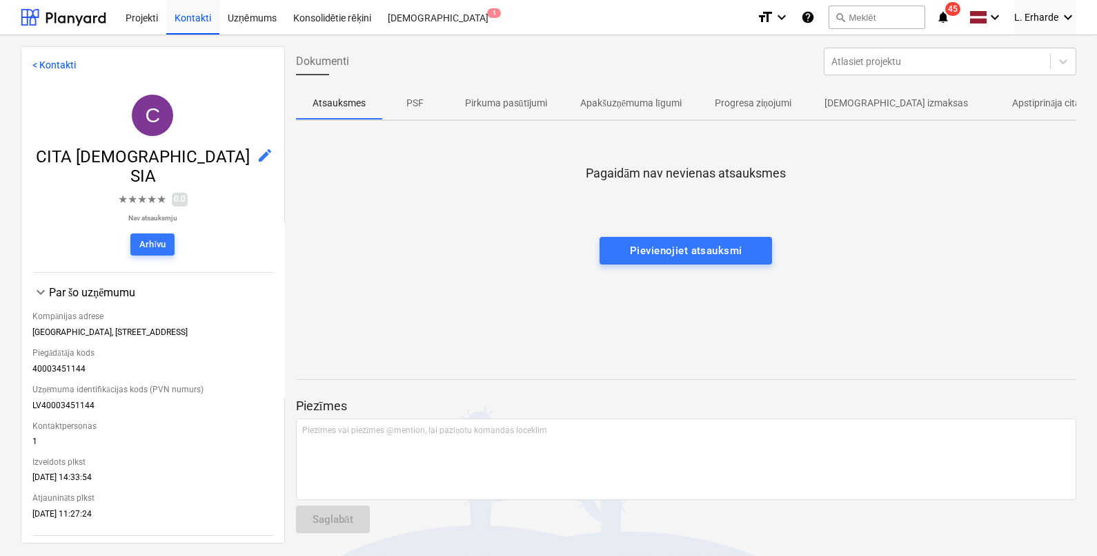
click at [504, 103] on p "Pirkuma pasūtījumi" at bounding box center [506, 103] width 83 height 14
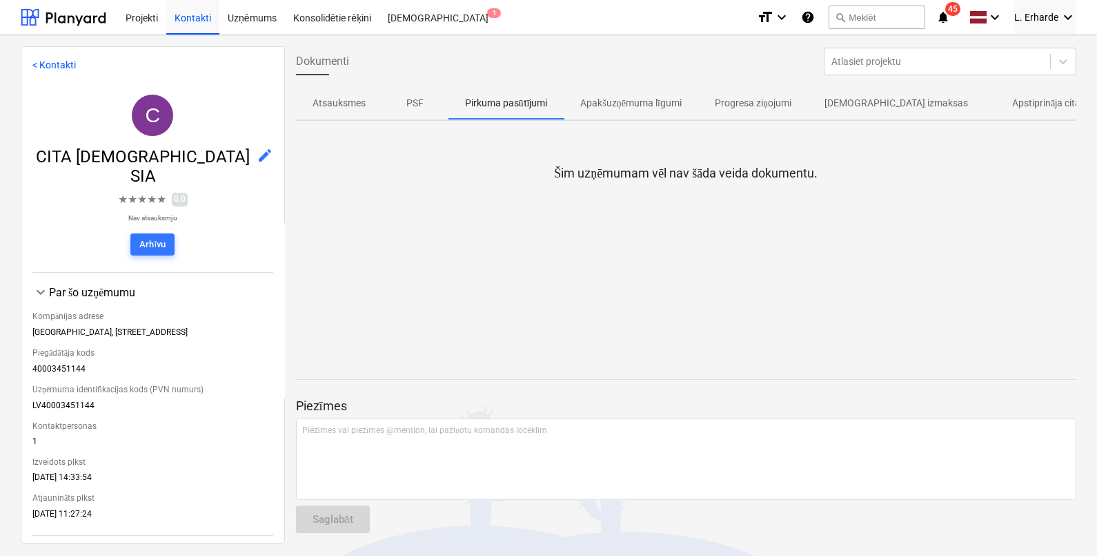
click at [620, 104] on p "Apakšuzņēmuma līgumi" at bounding box center [630, 103] width 101 height 14
click at [759, 106] on p "Progresa ziņojumi" at bounding box center [753, 103] width 77 height 14
click at [202, 21] on div "Kontakti" at bounding box center [192, 16] width 53 height 35
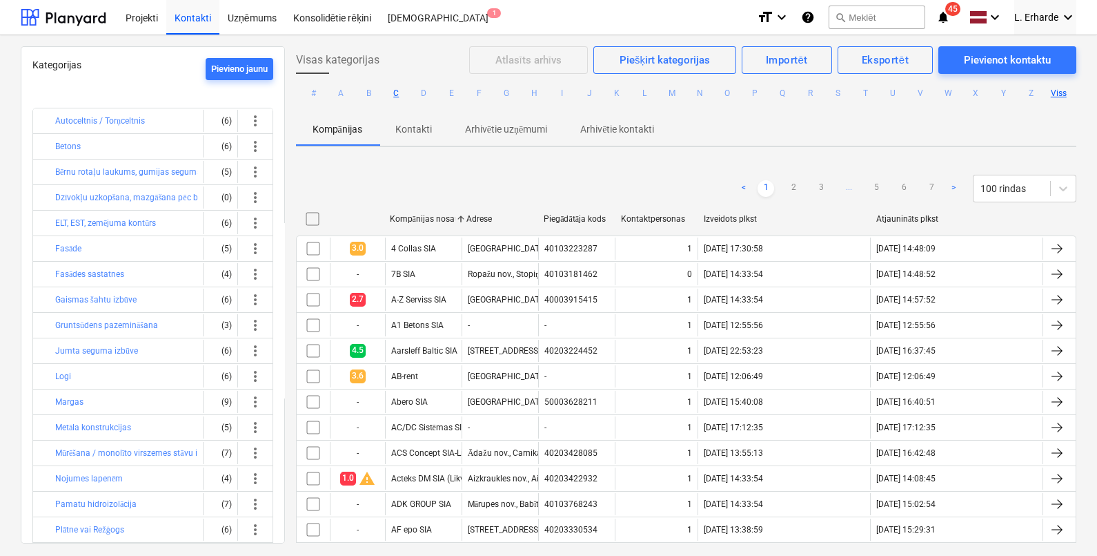
click at [391, 93] on button "C" at bounding box center [396, 93] width 17 height 17
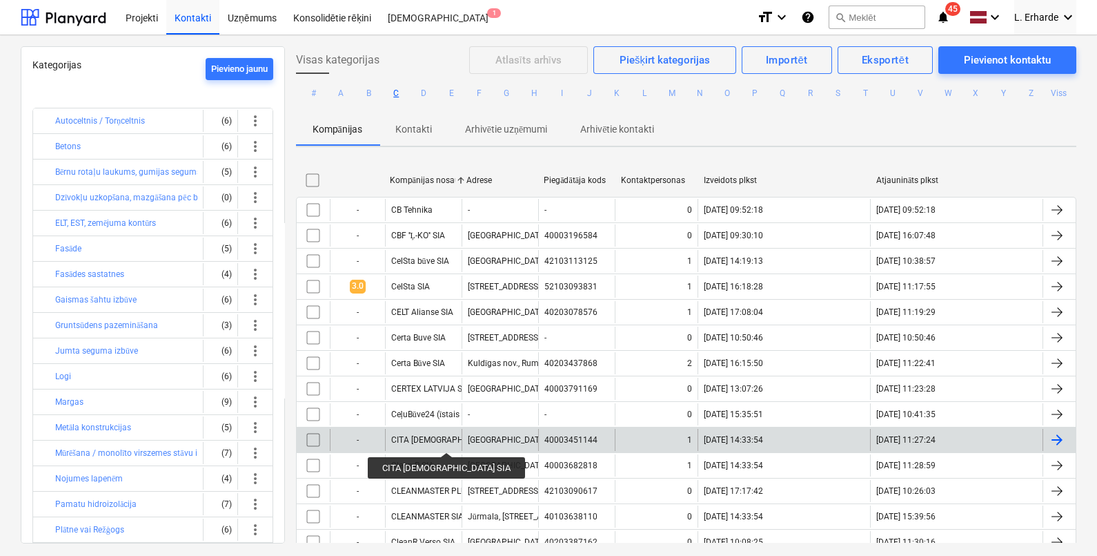
click at [428, 440] on div "CITA [DEMOGRAPHIC_DATA] SIA" at bounding box center [451, 440] width 121 height 10
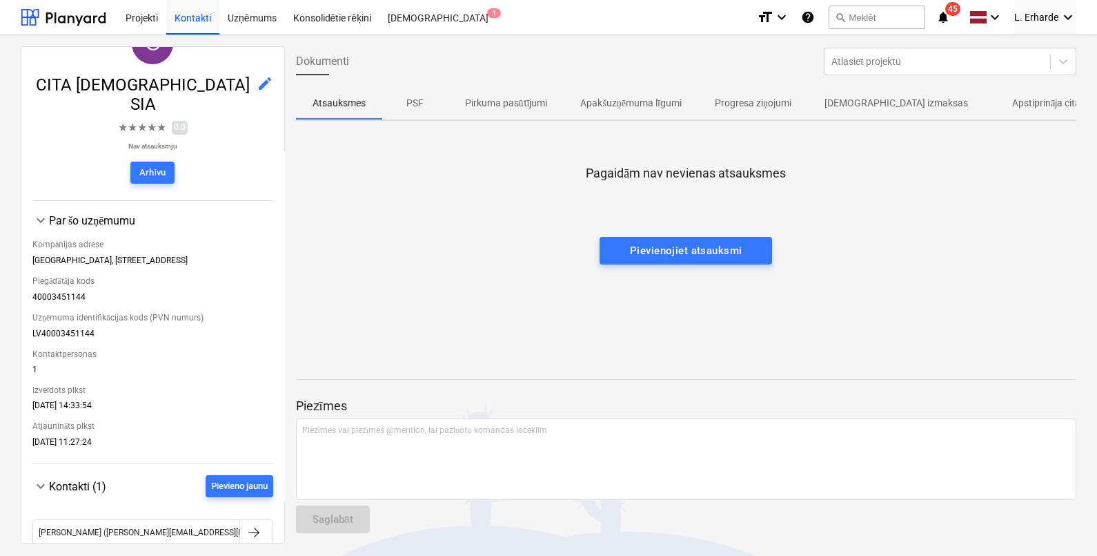
scroll to position [144, 0]
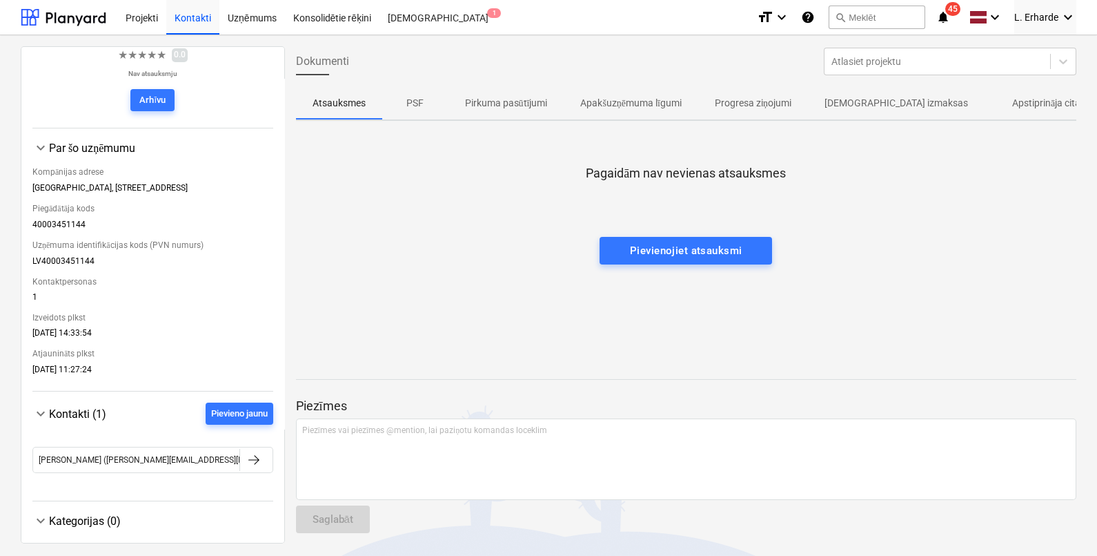
click at [71, 514] on div "Kategorijas (0)" at bounding box center [161, 520] width 224 height 13
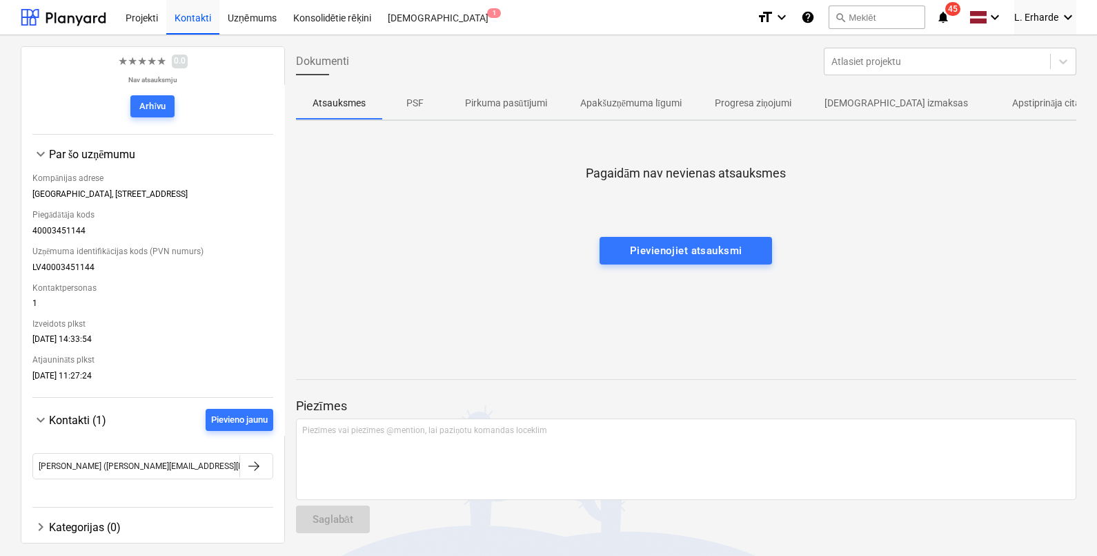
click at [70, 520] on div "Kategorijas (0)" at bounding box center [161, 526] width 224 height 13
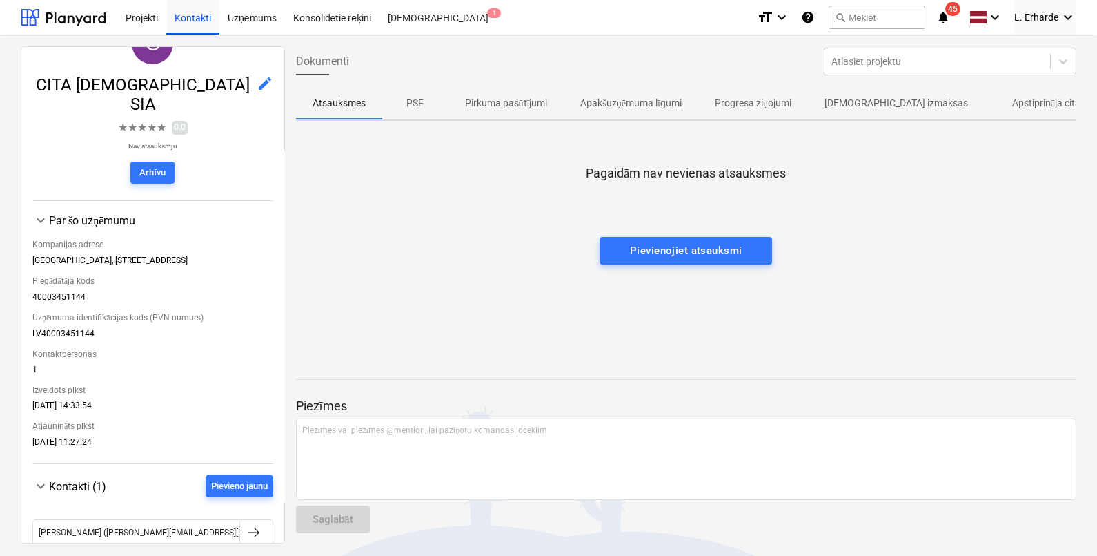
scroll to position [0, 0]
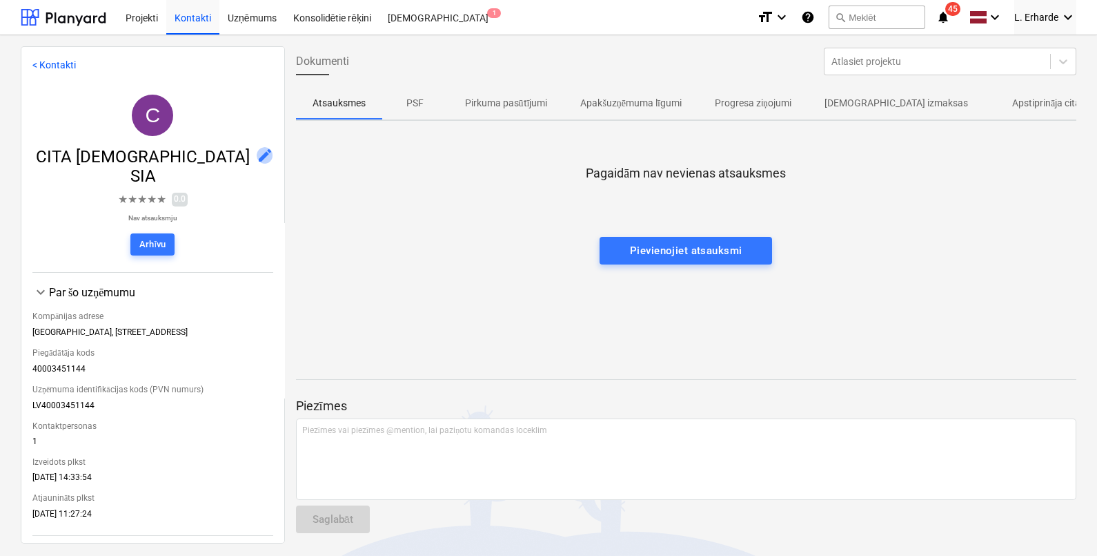
click at [257, 151] on span "edit" at bounding box center [265, 155] width 17 height 17
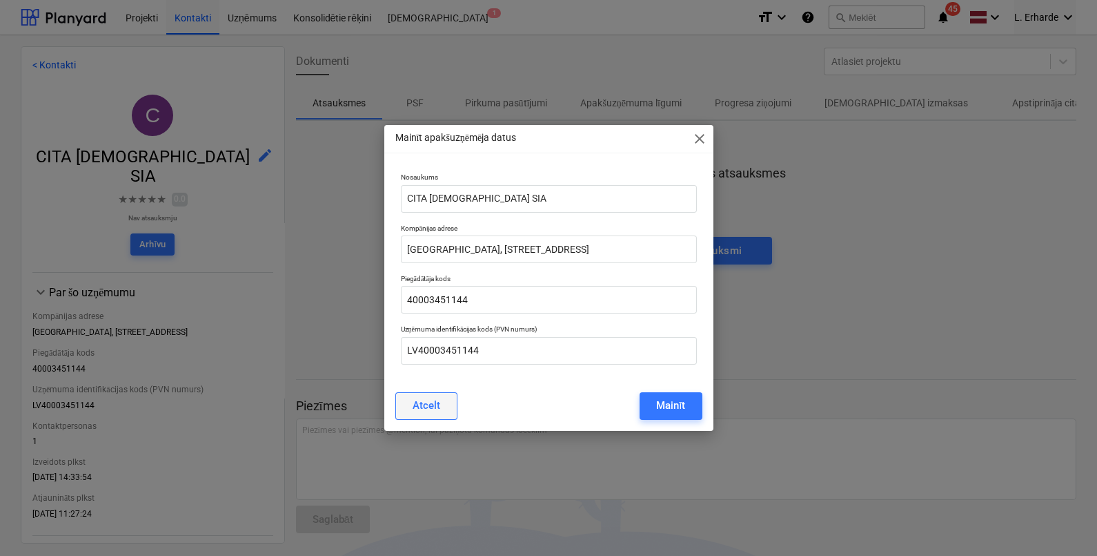
click at [435, 411] on div "Atcelt" at bounding box center [427, 405] width 28 height 18
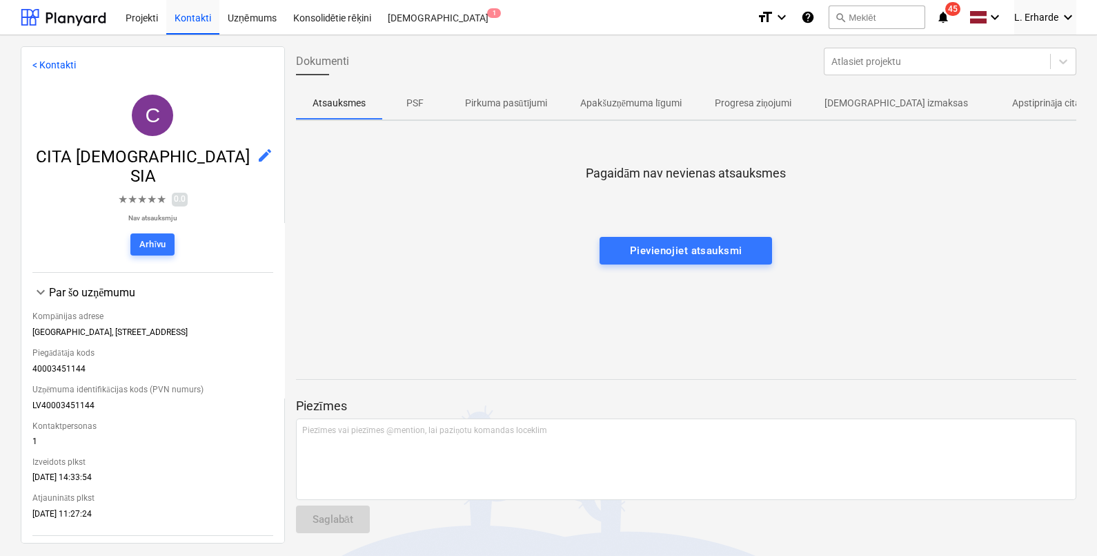
click at [899, 105] on p "[DEMOGRAPHIC_DATA] izmaksas" at bounding box center [897, 103] width 144 height 14
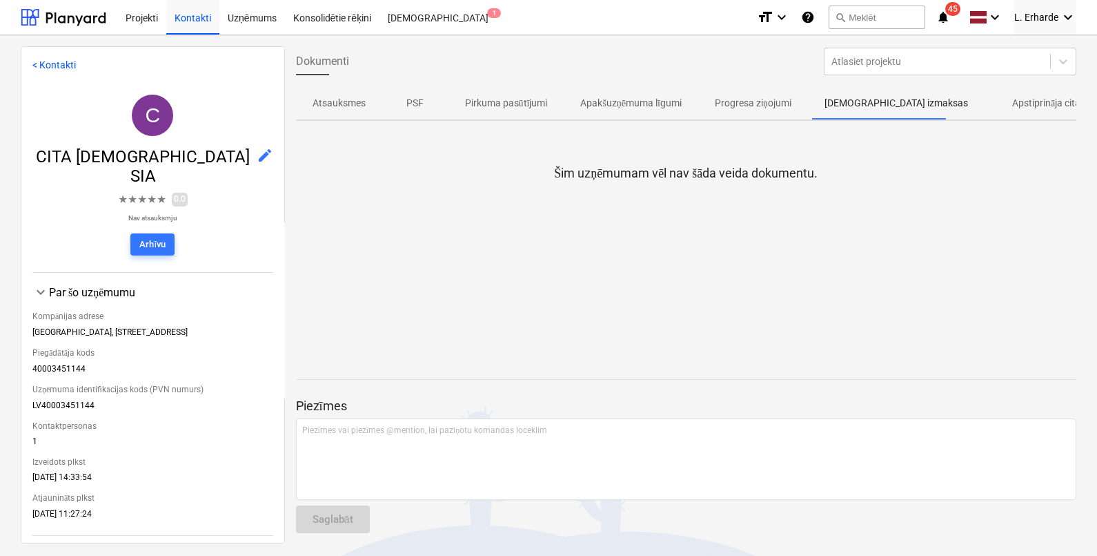
click at [1052, 101] on p "Apstiprināja citas izmaksas" at bounding box center [1070, 103] width 116 height 14
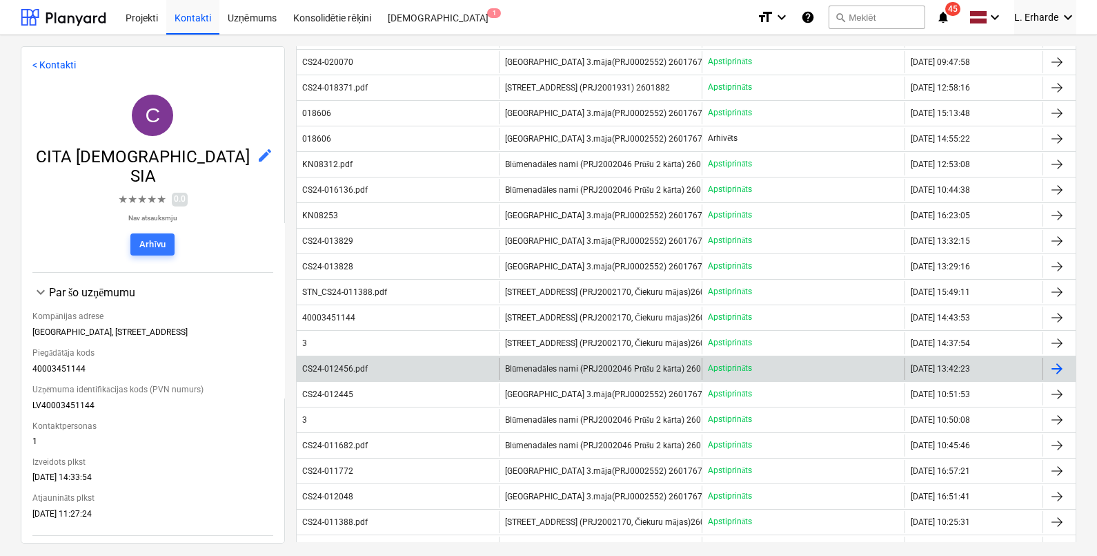
scroll to position [1186, 0]
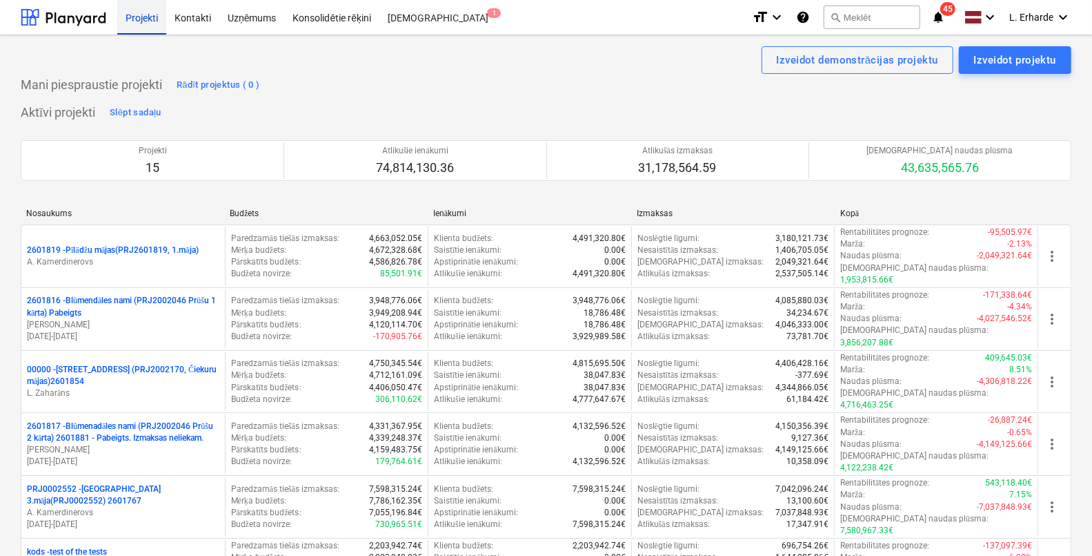
click at [155, 13] on div "Projekti" at bounding box center [141, 16] width 49 height 35
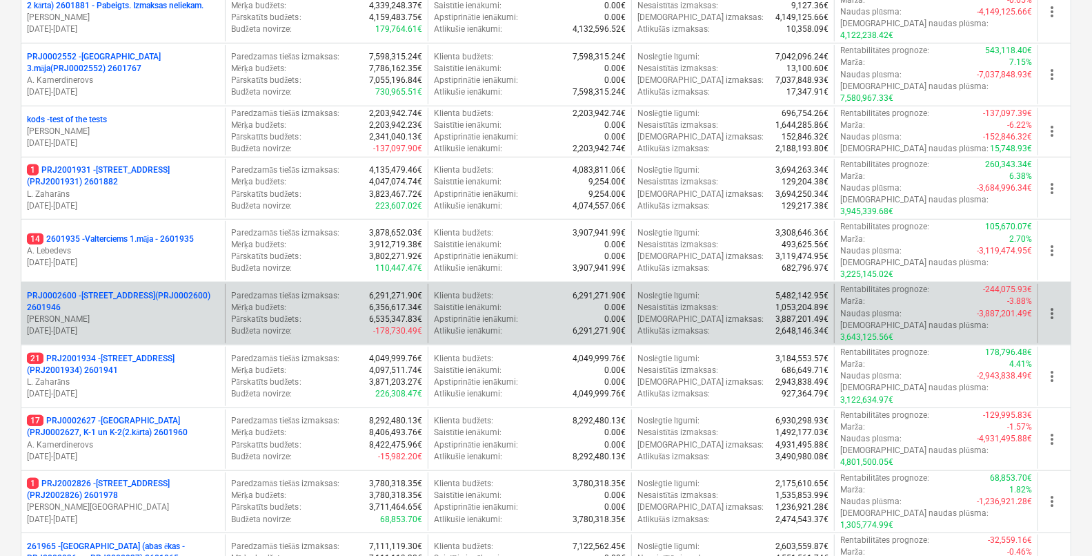
scroll to position [518, 0]
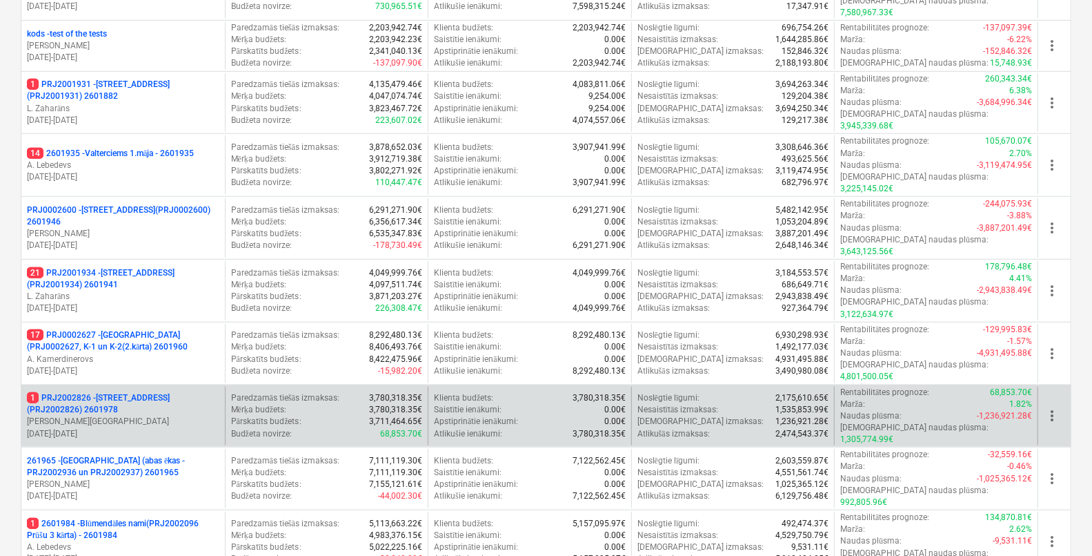
click at [112, 392] on p "1 PRJ2002826 - Stendes iela 8, E2 (PRJ2002826) 2601978" at bounding box center [123, 403] width 193 height 23
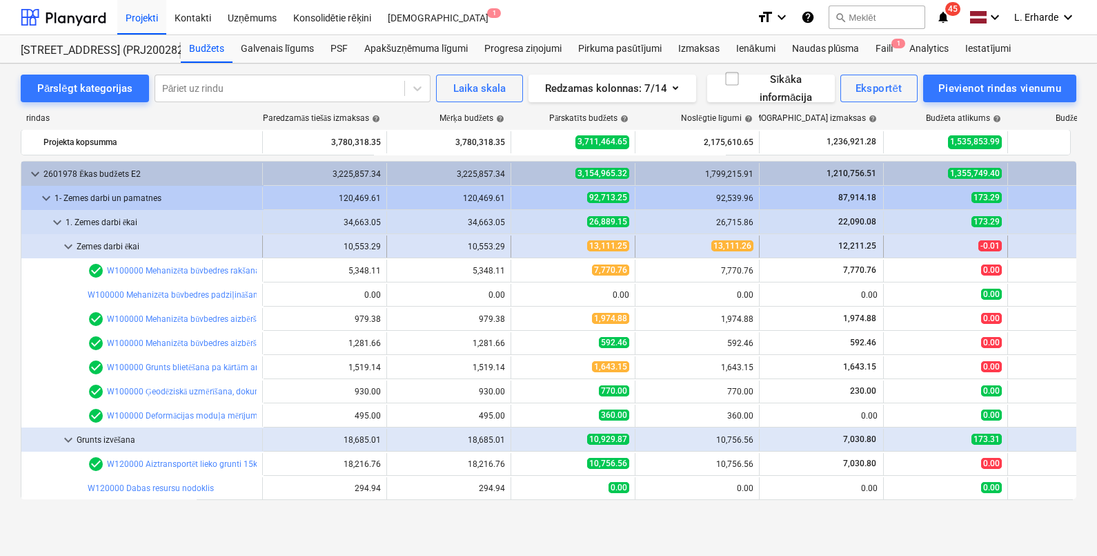
click at [59, 246] on div at bounding box center [43, 246] width 33 height 22
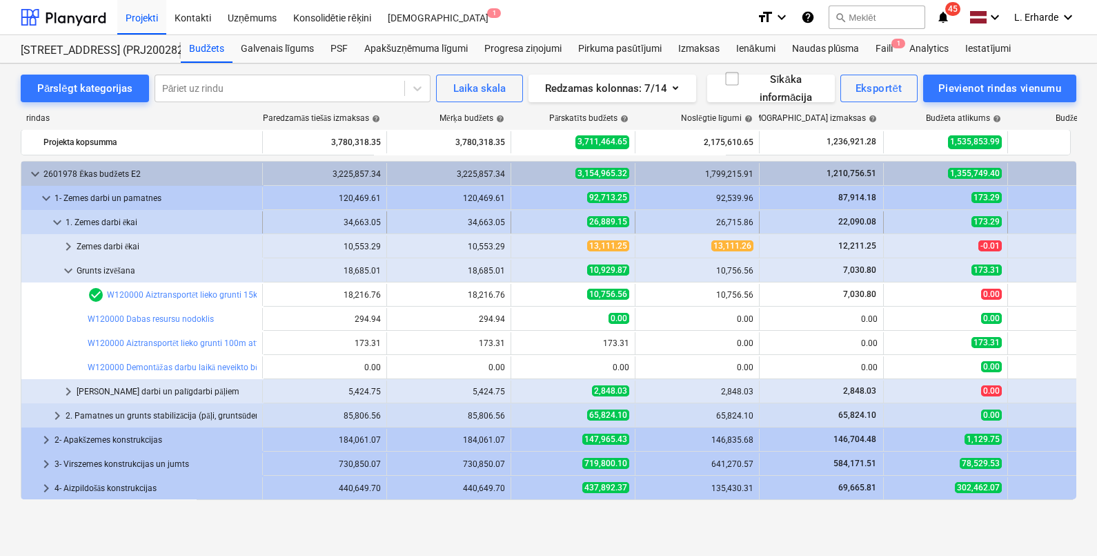
click at [52, 220] on span "keyboard_arrow_down" at bounding box center [57, 222] width 17 height 17
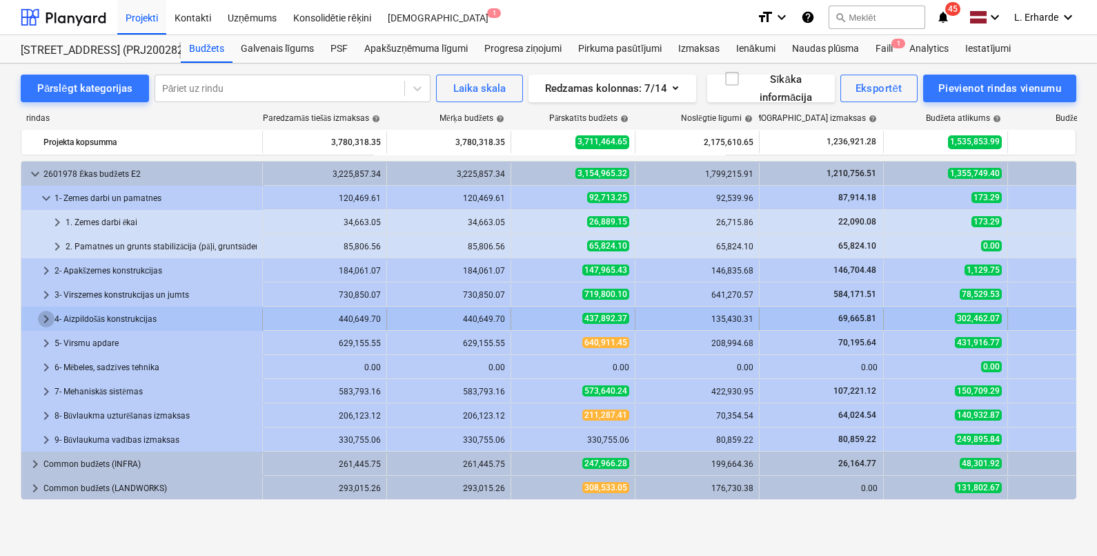
click at [41, 317] on span "keyboard_arrow_right" at bounding box center [46, 319] width 17 height 17
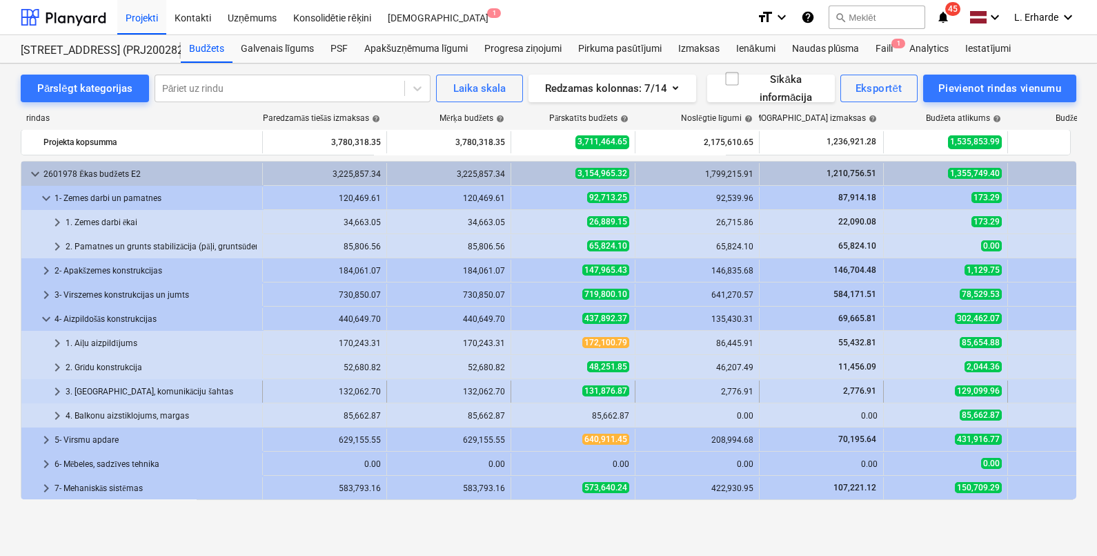
click at [59, 389] on span "keyboard_arrow_right" at bounding box center [57, 391] width 17 height 17
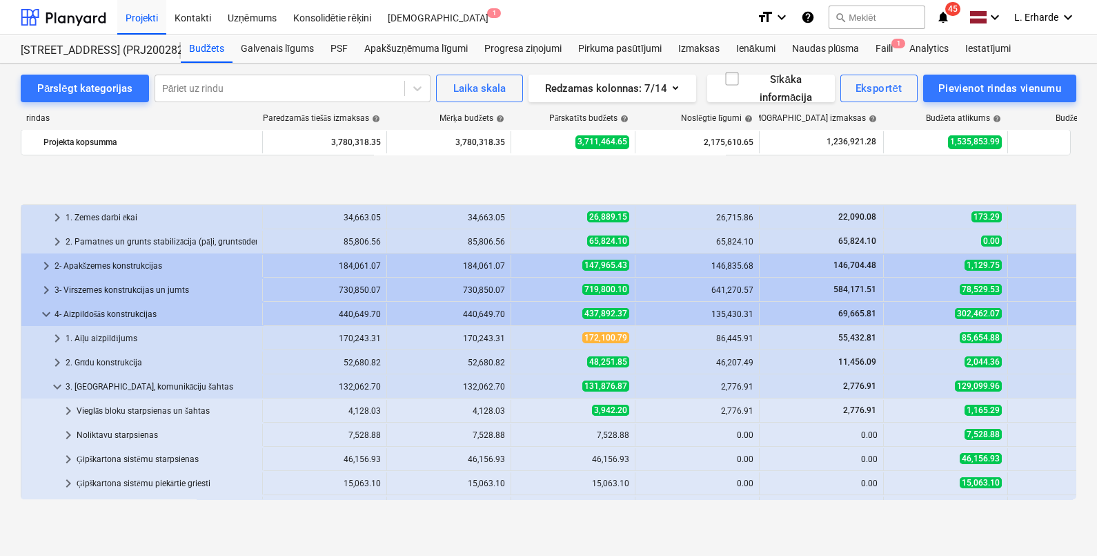
scroll to position [86, 0]
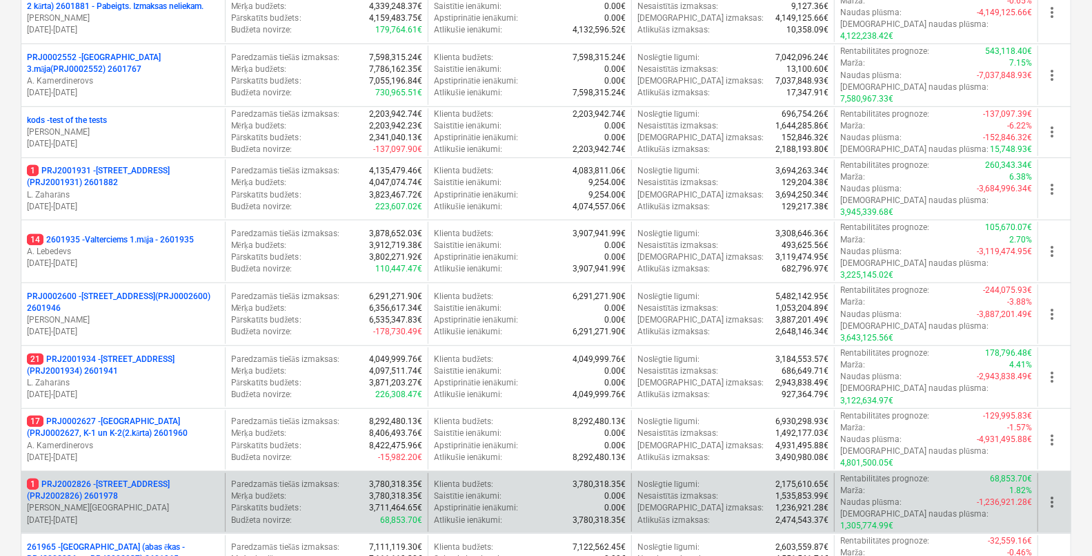
scroll to position [518, 0]
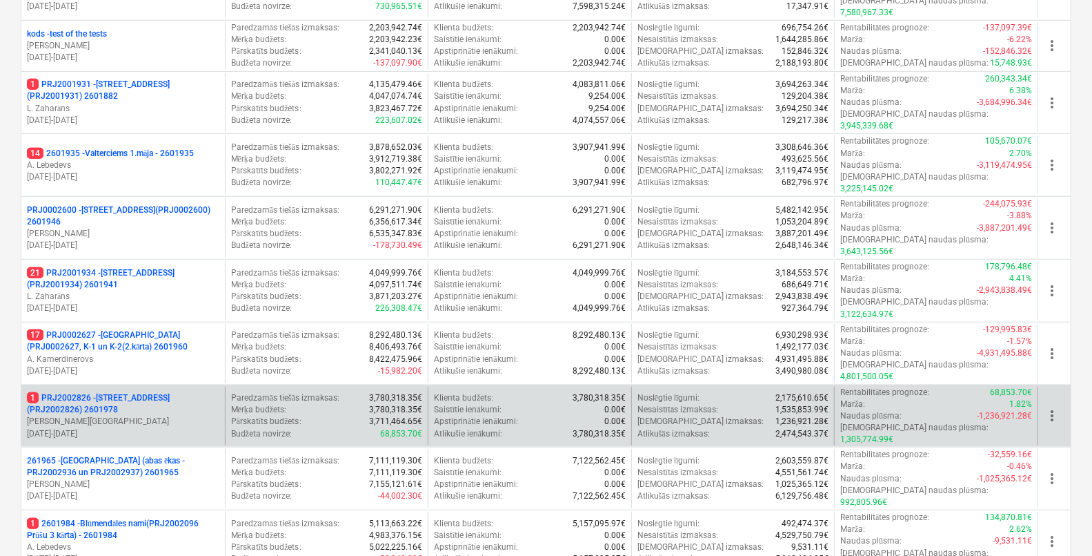
click at [137, 392] on p "1 PRJ2002826 - Stendes iela 8, E2 (PRJ2002826) 2601978" at bounding box center [123, 403] width 193 height 23
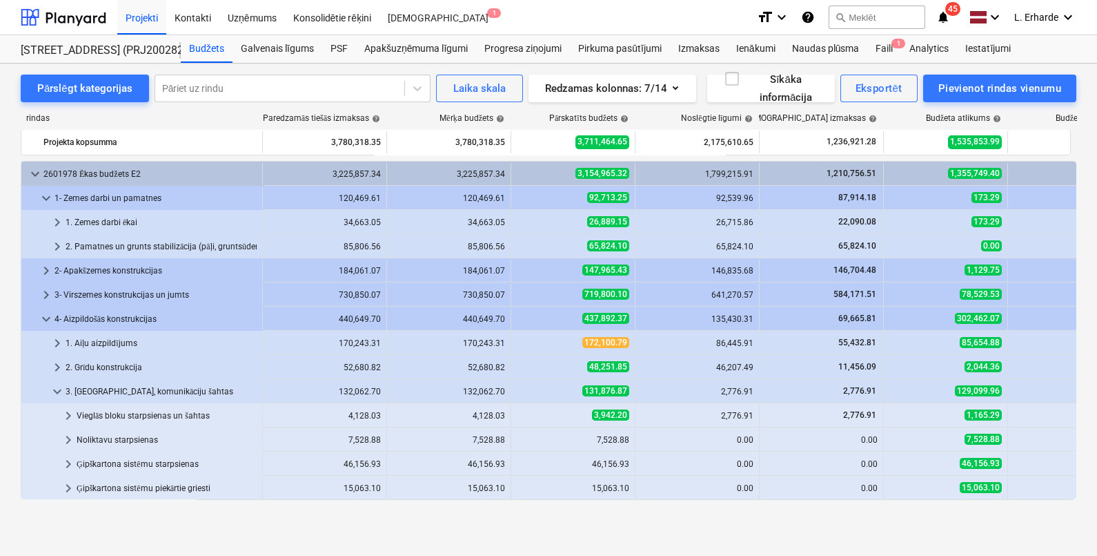
scroll to position [86, 0]
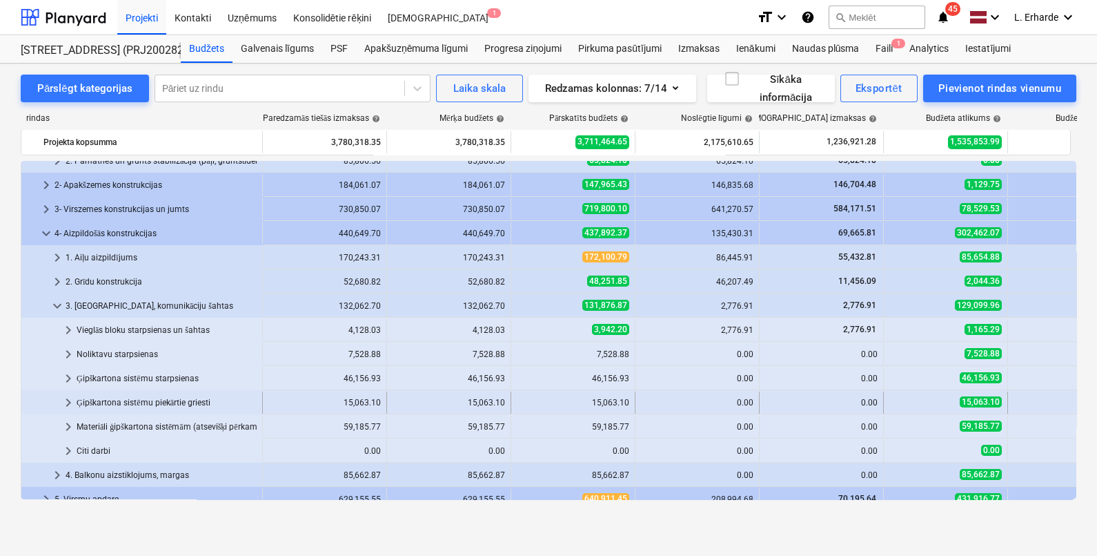
click at [66, 396] on span "keyboard_arrow_right" at bounding box center [68, 402] width 17 height 17
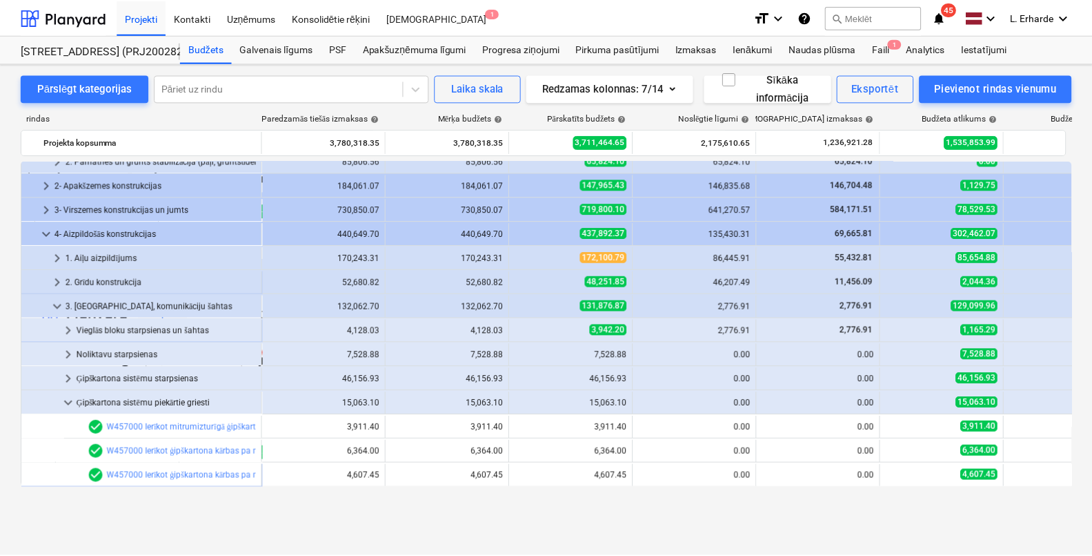
scroll to position [0, 0]
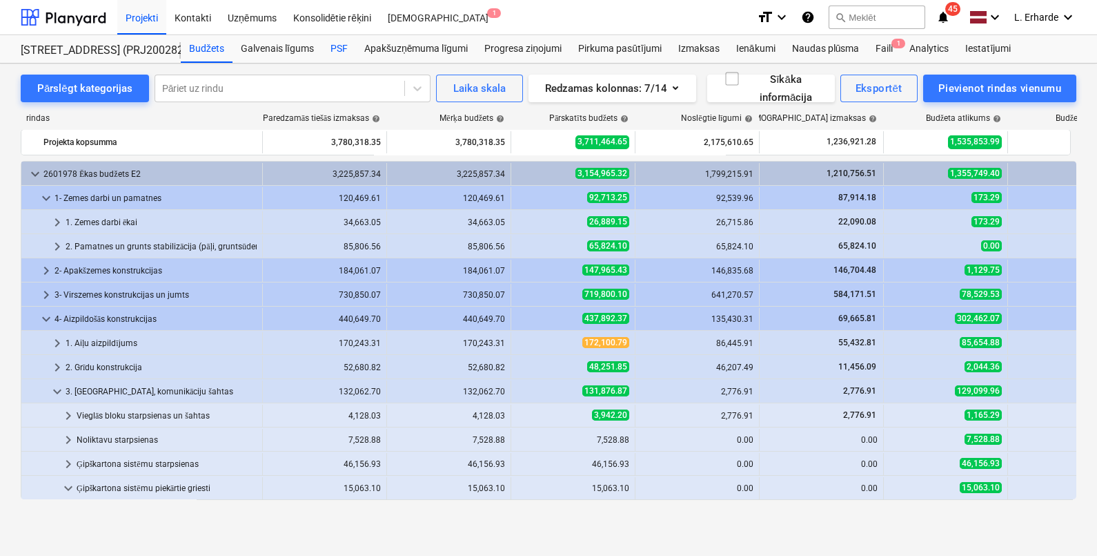
click at [334, 54] on div "PSF" at bounding box center [339, 49] width 34 height 28
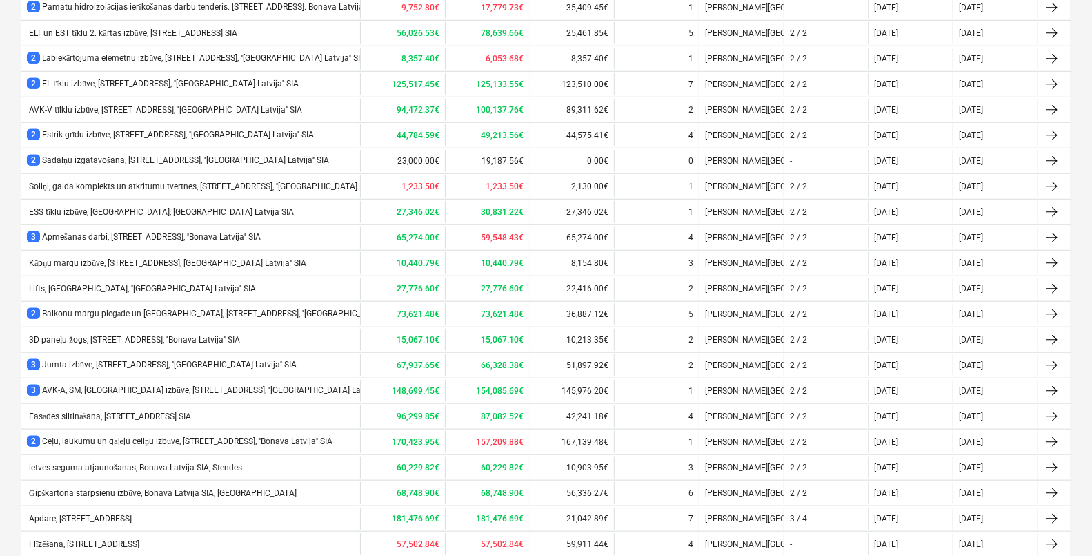
scroll to position [1001, 0]
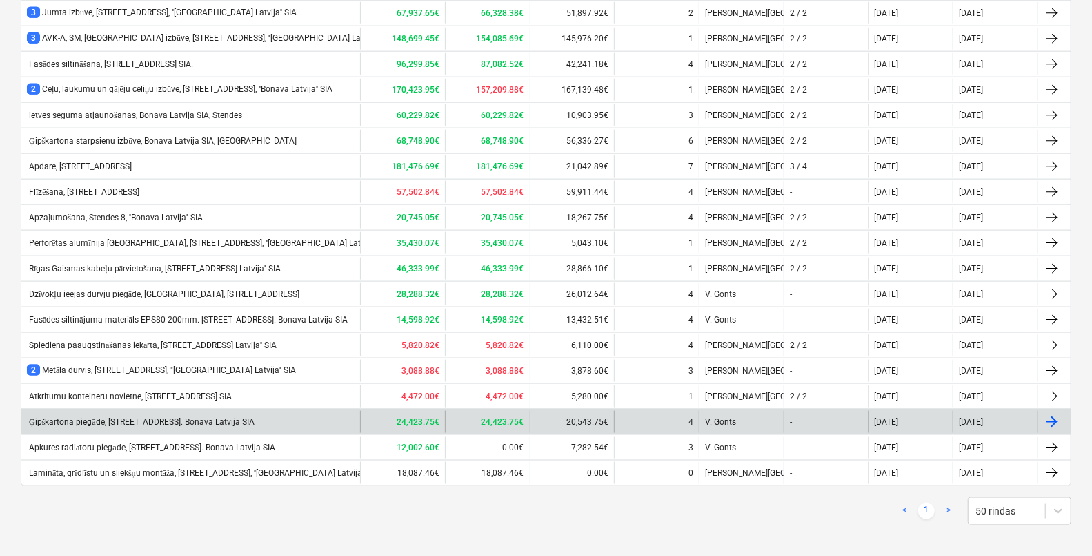
click at [239, 417] on div "Ģipškartona piegāde, Stendes iela 8, E2. Bonava Latvija SIA" at bounding box center [141, 422] width 228 height 10
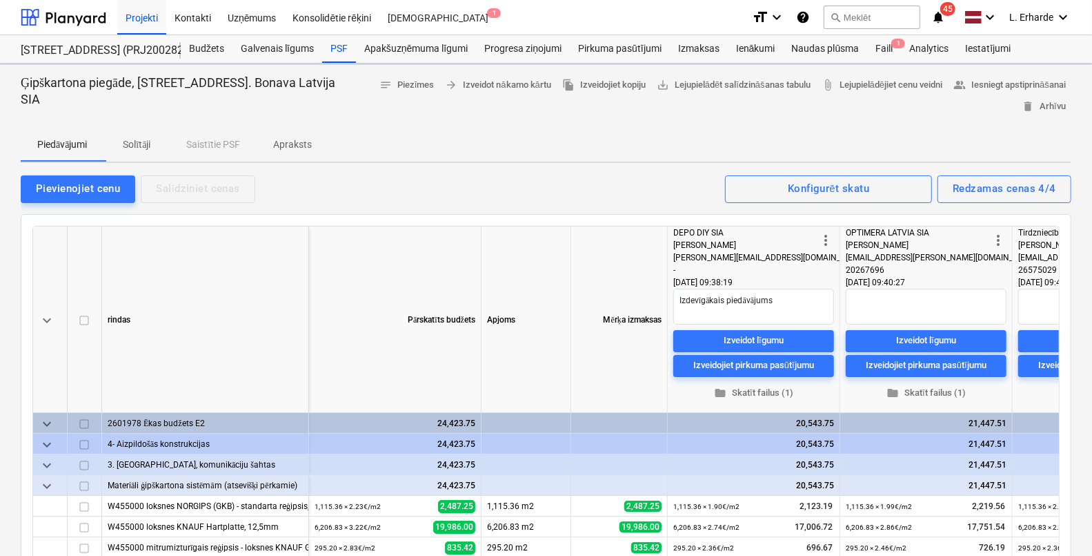
type textarea "x"
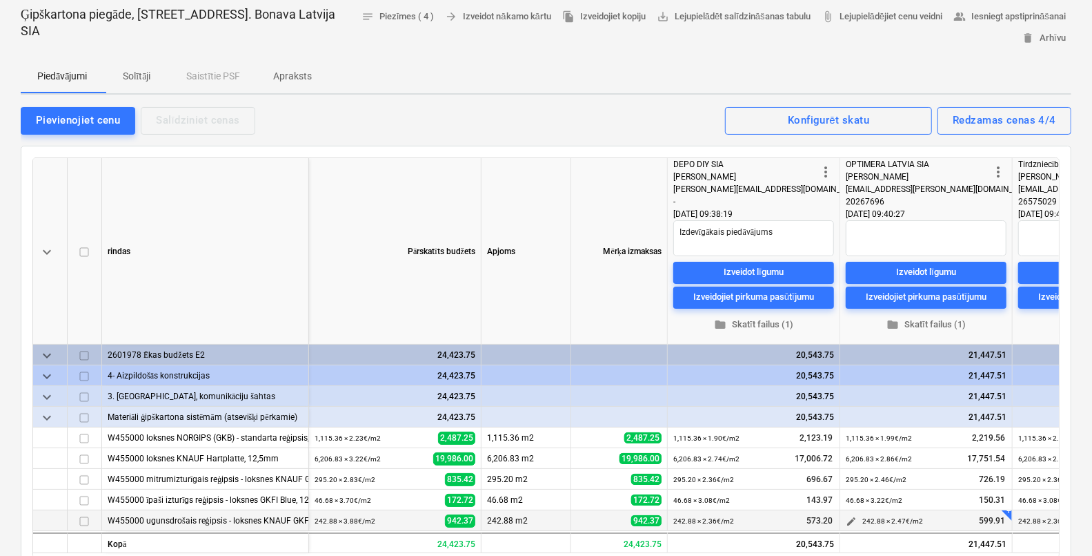
scroll to position [172, 0]
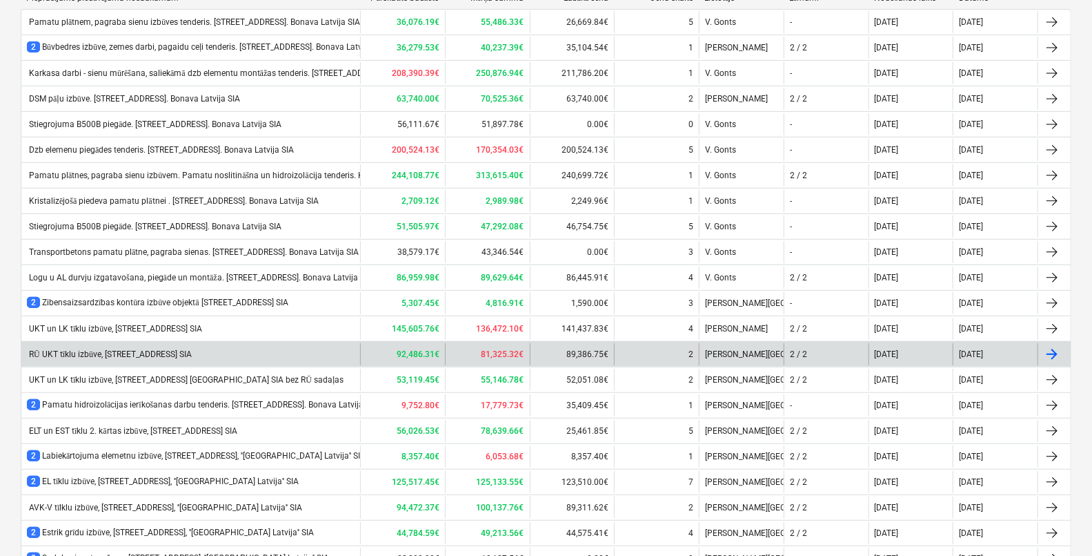
scroll to position [225, 0]
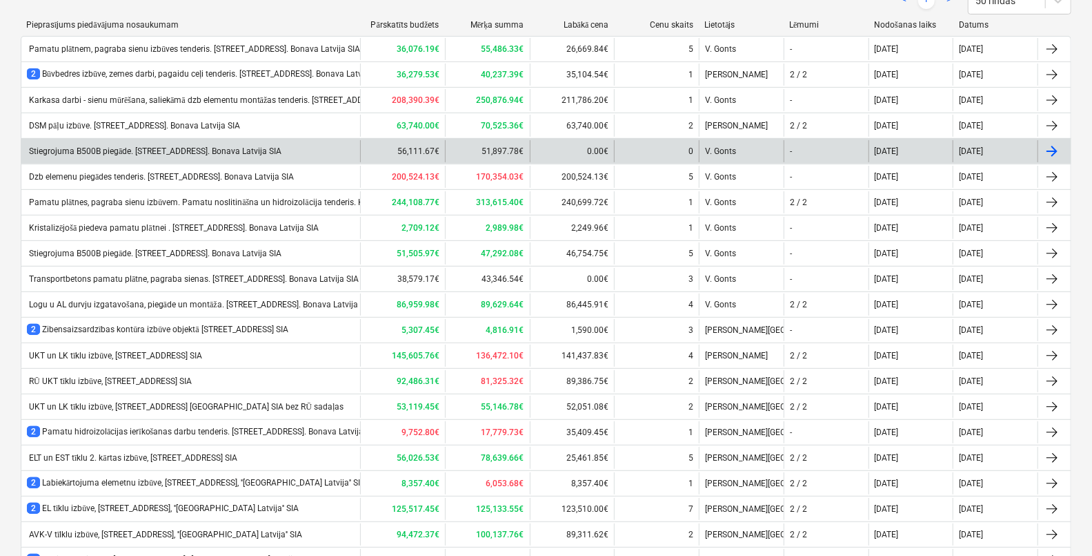
click at [204, 146] on div "Stiegrojuma B500B piegāde. Stendes iela 8, E2. Bonava Latvija SIA" at bounding box center [154, 151] width 255 height 10
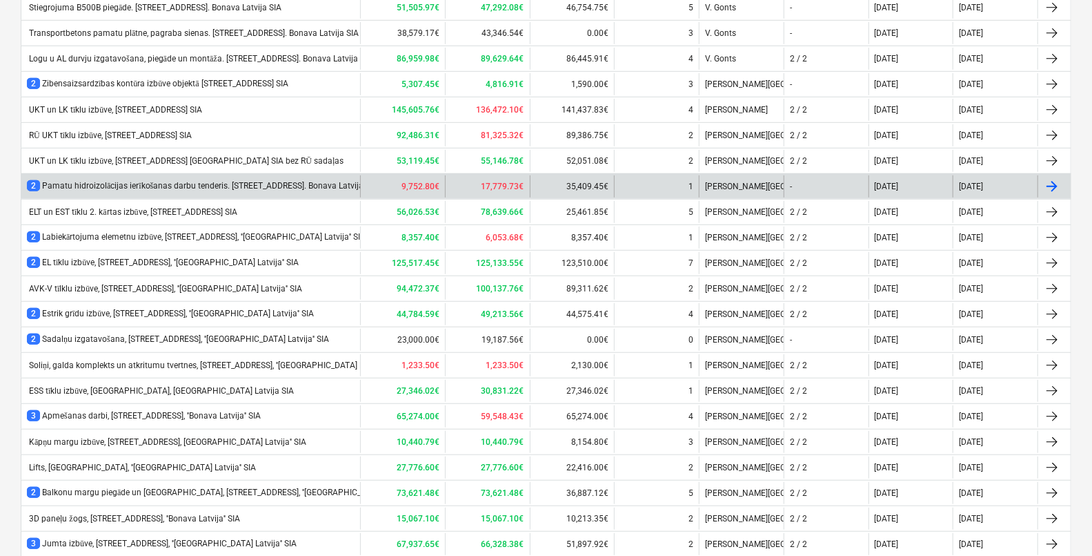
scroll to position [484, 0]
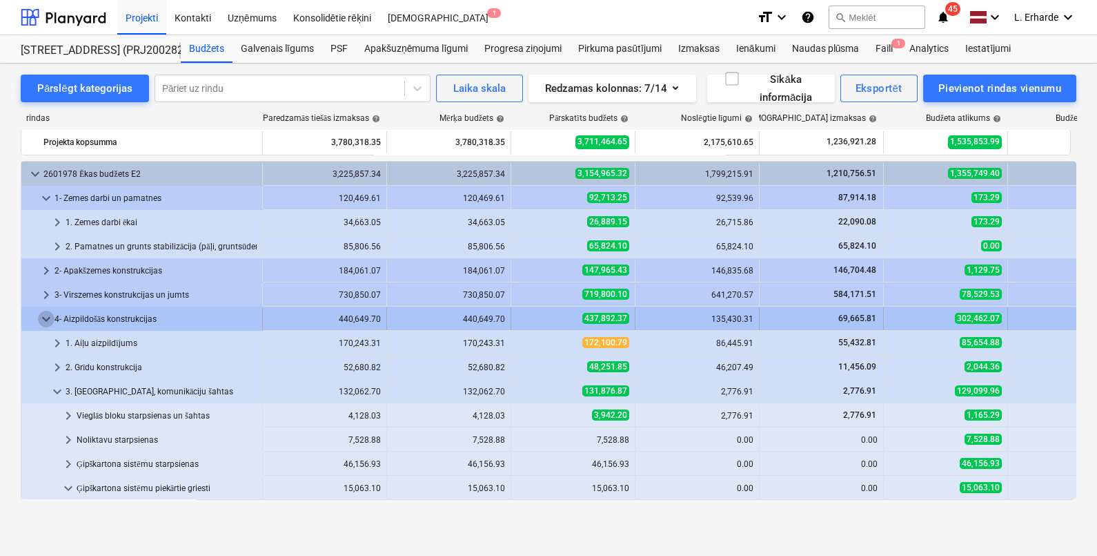
click at [45, 313] on span "keyboard_arrow_down" at bounding box center [46, 319] width 17 height 17
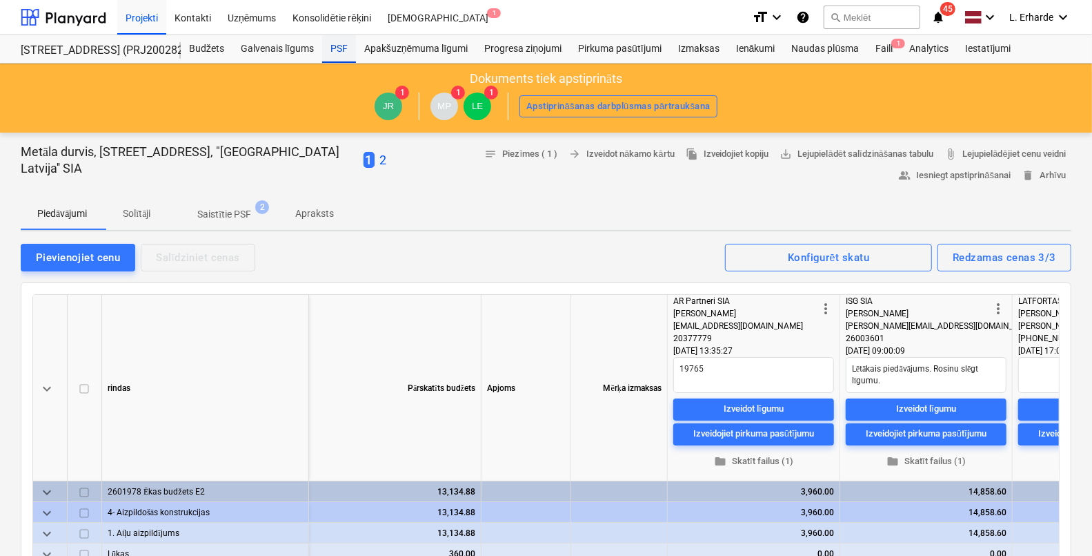
click at [338, 48] on div "PSF" at bounding box center [339, 49] width 34 height 28
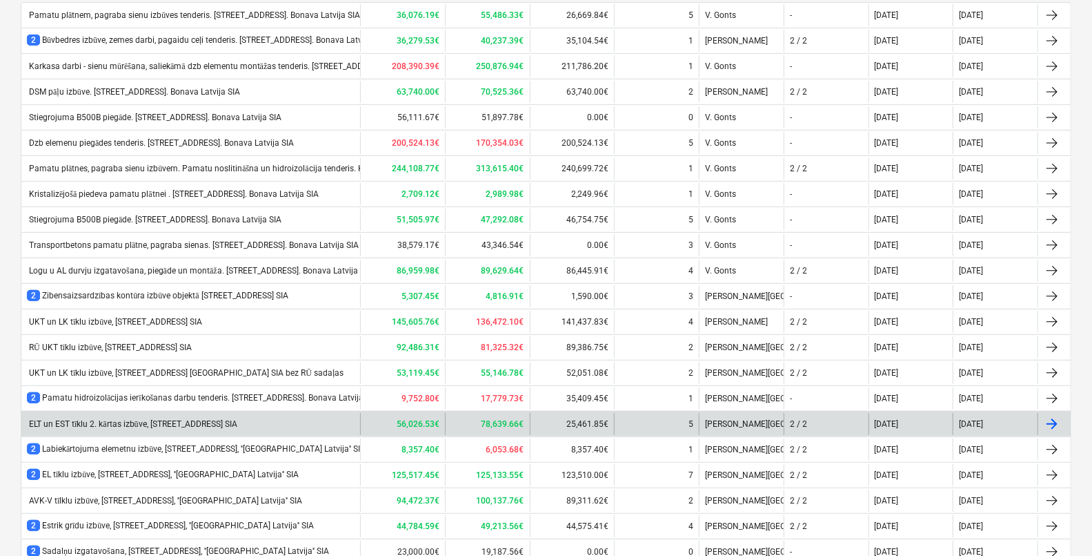
scroll to position [344, 0]
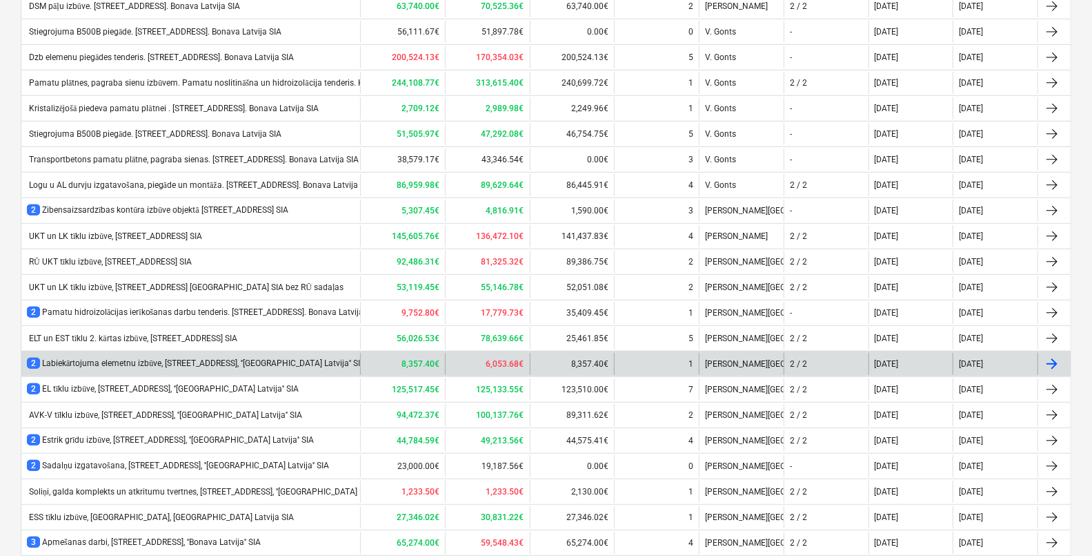
click at [269, 359] on div "2 Labiekārtojuma elemetnu izbūve, Stendes iela 8, ''Bonava Latvija'' SIA" at bounding box center [196, 363] width 339 height 12
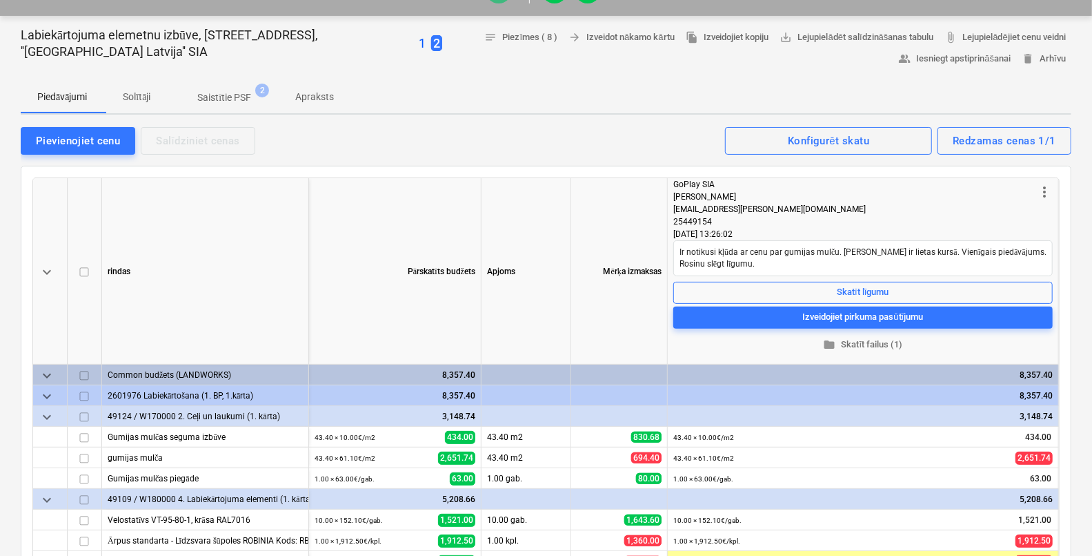
scroll to position [259, 0]
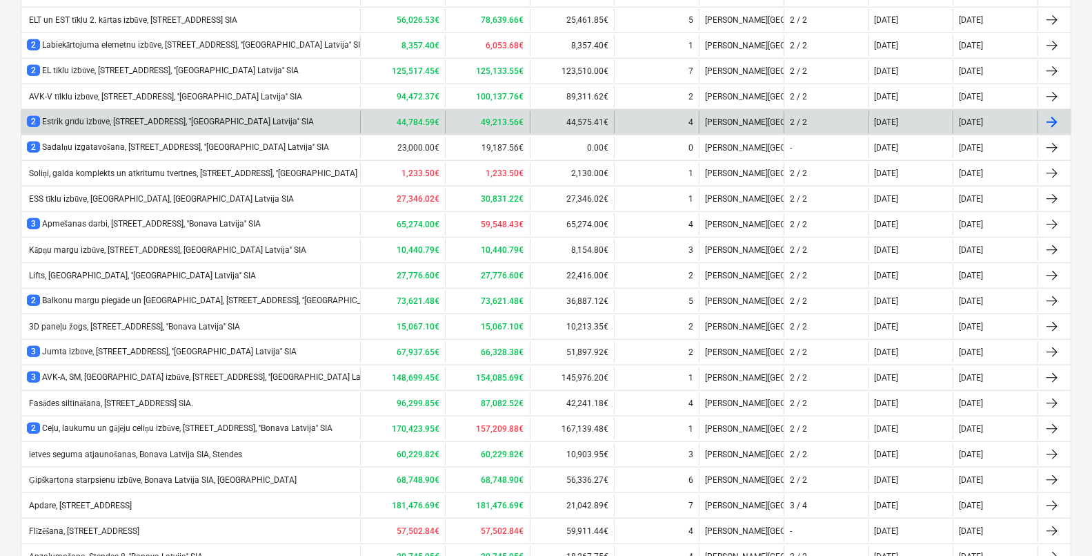
scroll to position [689, 0]
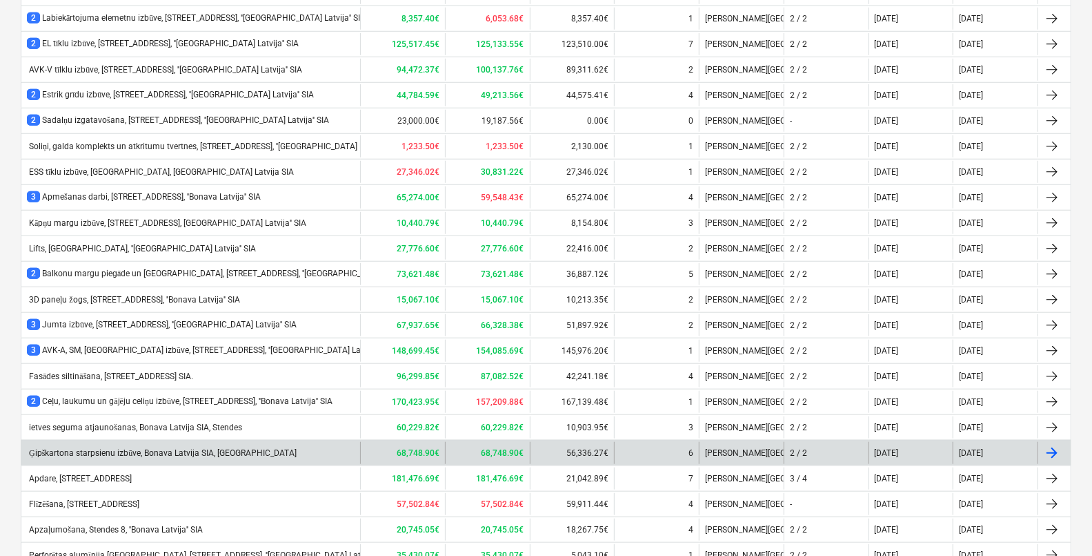
click at [229, 448] on div "Ģipškartona starpsienu izbūve, Bonava Latvija SIA, Stendes iela" at bounding box center [162, 453] width 270 height 10
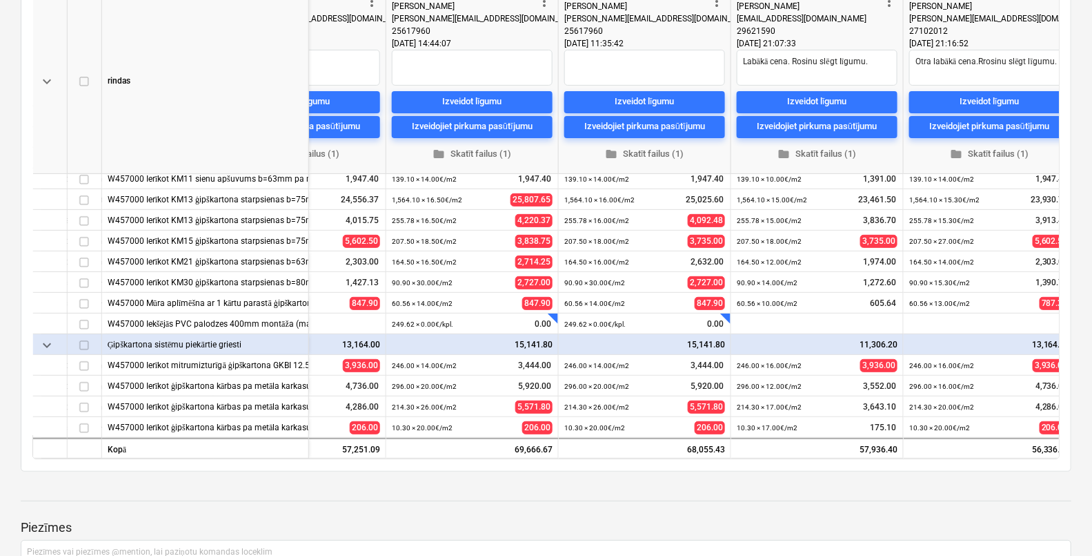
scroll to position [344, 0]
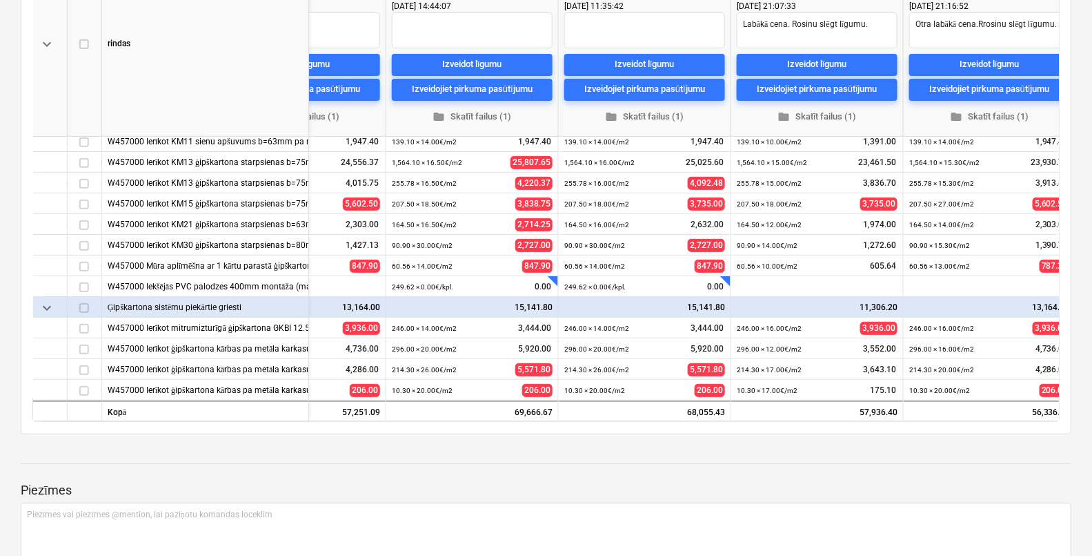
drag, startPoint x: 925, startPoint y: 422, endPoint x: 997, endPoint y: 420, distance: 72.5
click at [997, 420] on div "keyboard_arrow_down rindas more_vert MF Celt SIA Elena Derksene dadizains@gmail…" at bounding box center [546, 186] width 1028 height 472
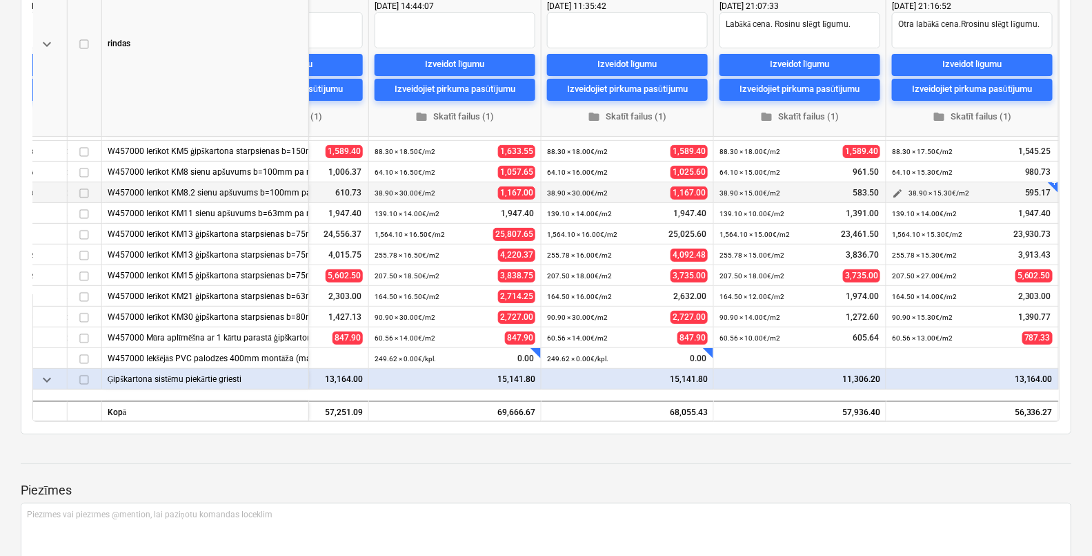
scroll to position [258, 647]
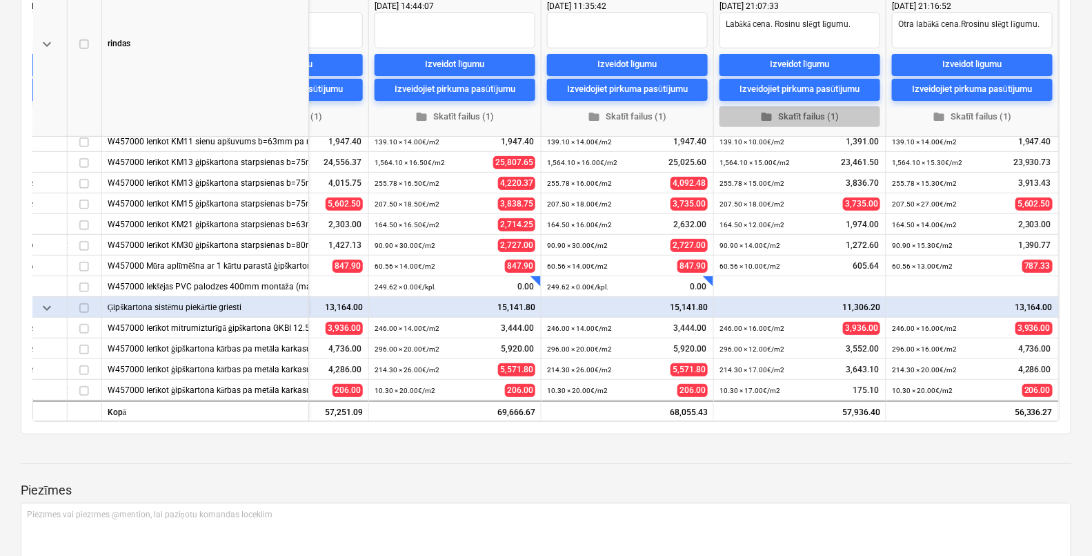
click at [812, 118] on span "folder Skatīt failus (1)" at bounding box center [800, 117] width 150 height 16
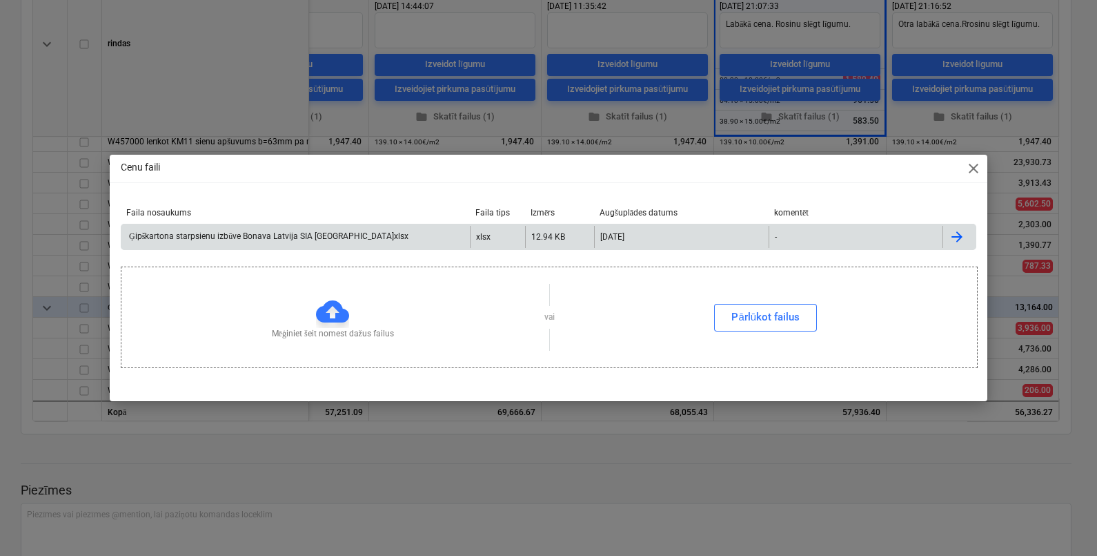
click at [284, 234] on div "Ģipškartona starpsienu izbūve Bonava Latvija SIA Stendes iela.xlsx" at bounding box center [268, 236] width 282 height 10
click at [529, 489] on div "Cenu faili close Faila nosaukums Faila tips Izmērs Augšuplādes datums komentēt …" at bounding box center [548, 278] width 1097 height 556
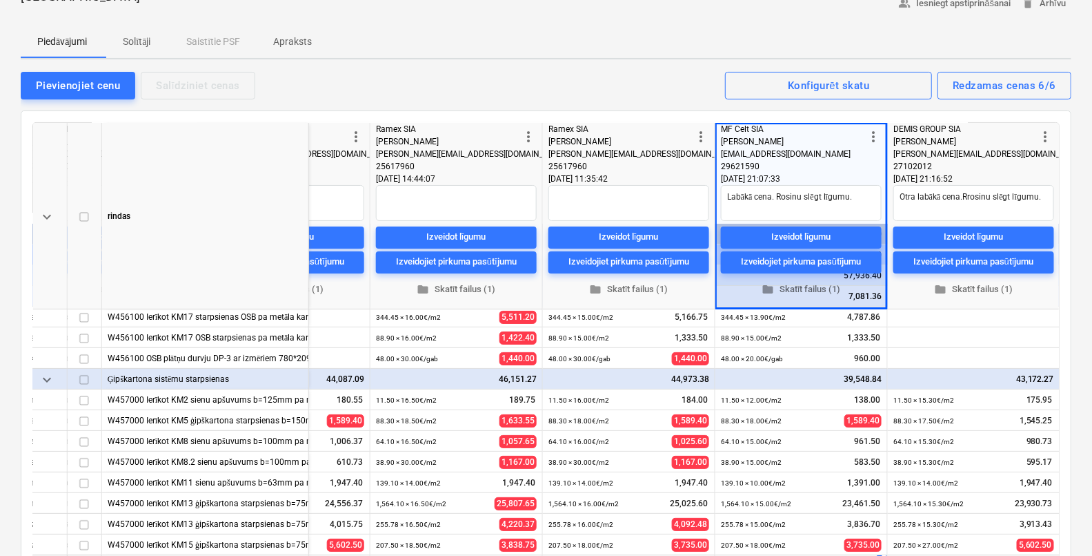
scroll to position [0, 643]
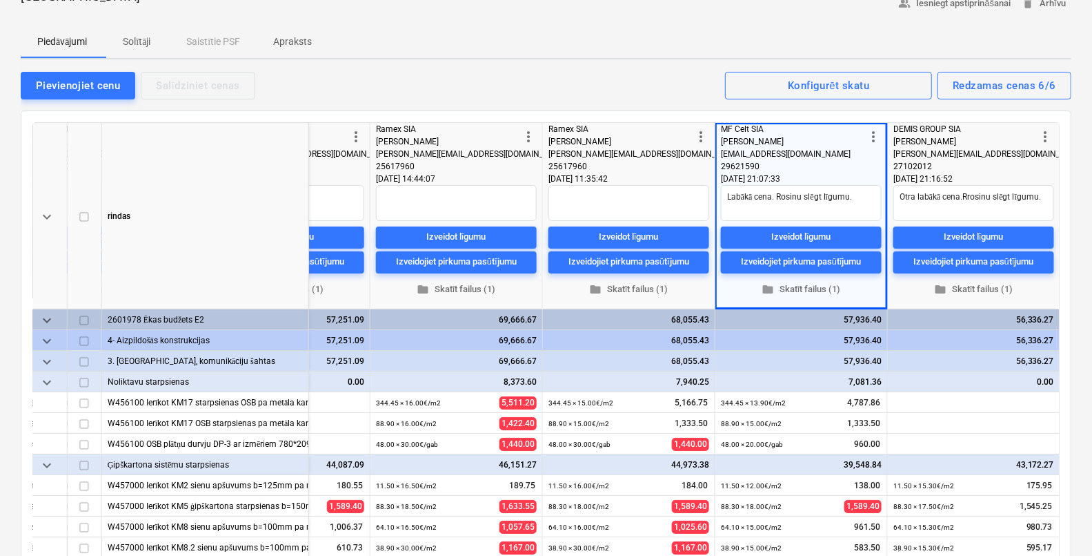
type textarea "x"
